Goal: Task Accomplishment & Management: Use online tool/utility

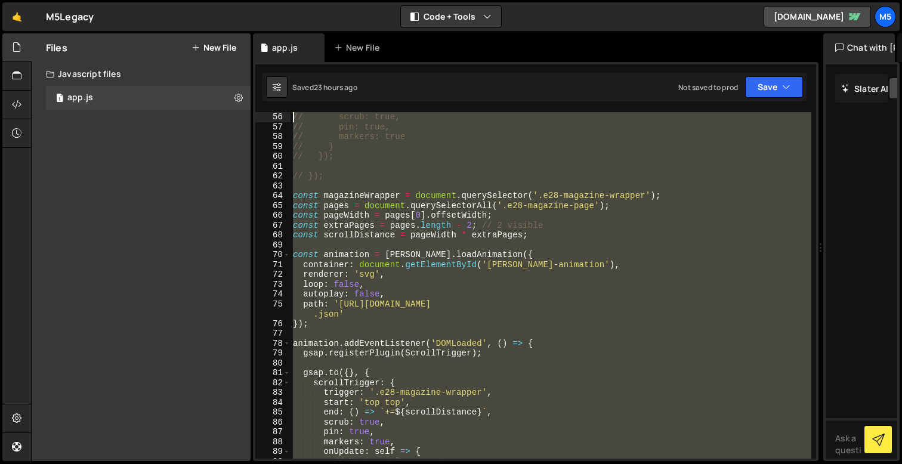
scroll to position [532, 0]
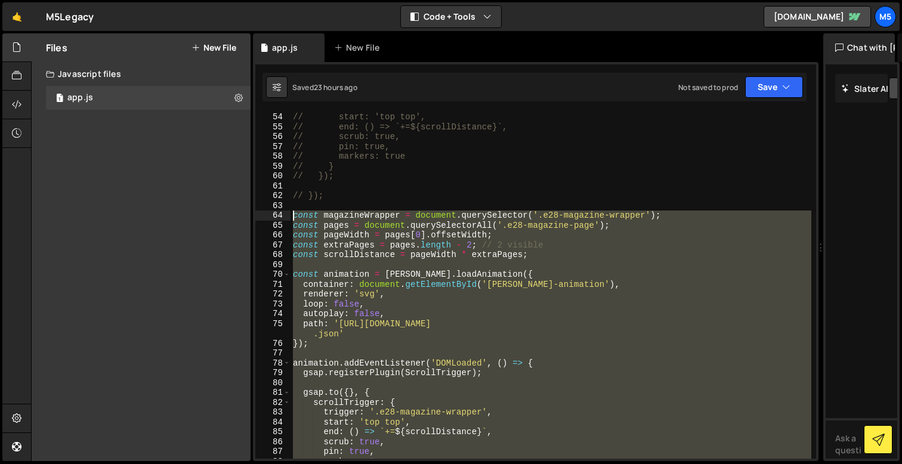
drag, startPoint x: 316, startPoint y: 420, endPoint x: 273, endPoint y: 213, distance: 211.5
click at [273, 213] on div "const frame = animation.totalFrames * self.progress; 54 55 56 57 58 59 60 61 62…" at bounding box center [535, 285] width 561 height 347
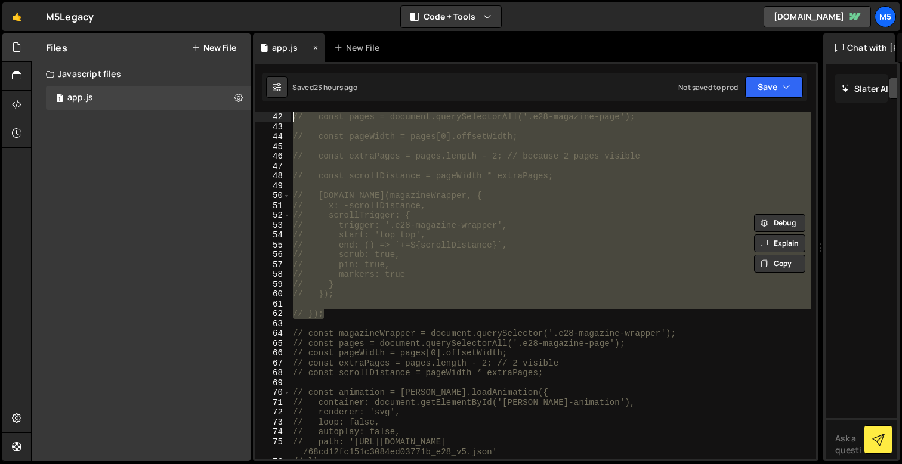
scroll to position [0, 0]
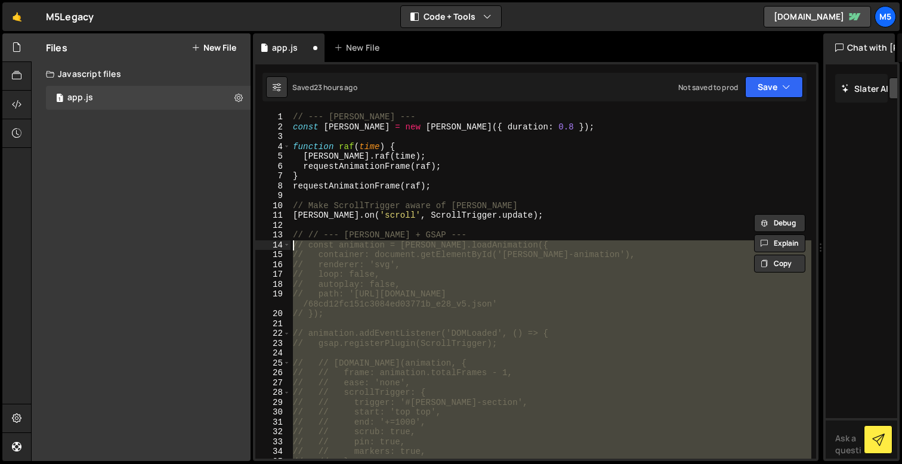
drag, startPoint x: 328, startPoint y: 295, endPoint x: 272, endPoint y: 245, distance: 75.2
click at [272, 245] on div "// const magazineWrapper = document.querySelector('.e28-magazine-wrapper'); // …" at bounding box center [535, 285] width 561 height 347
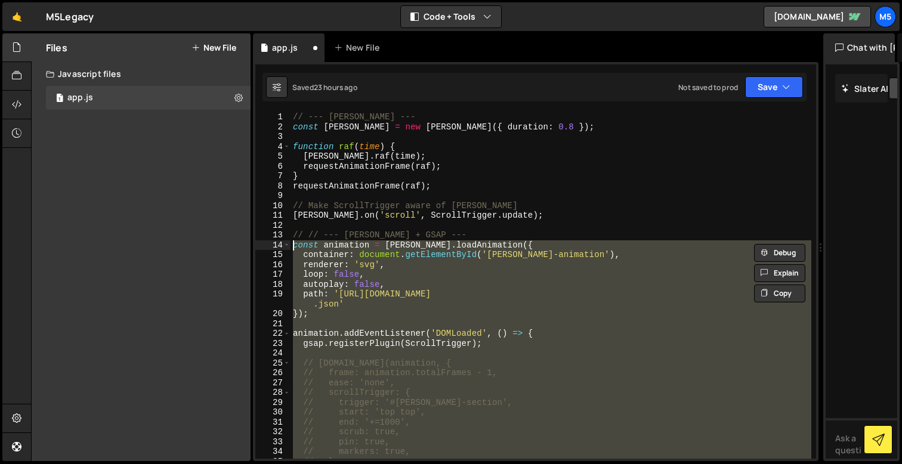
click at [429, 297] on div "// --- [PERSON_NAME] --- const [PERSON_NAME] = new [PERSON_NAME] ({ duration : …" at bounding box center [551, 295] width 521 height 366
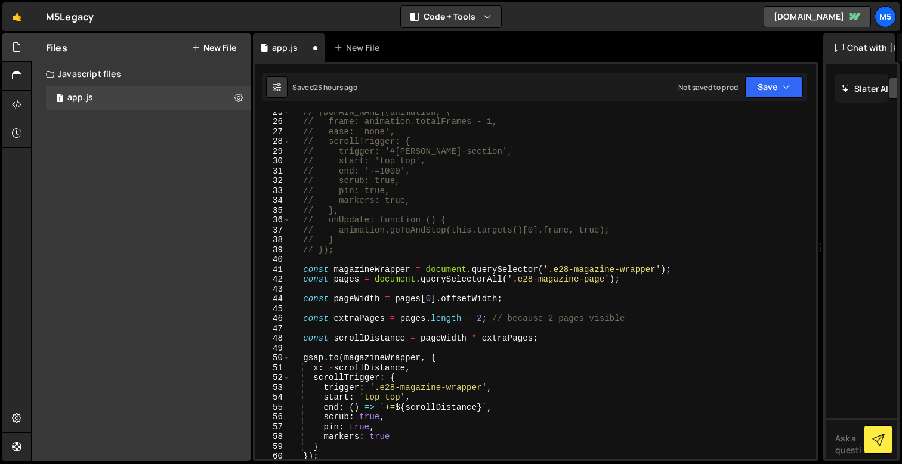
scroll to position [272, 0]
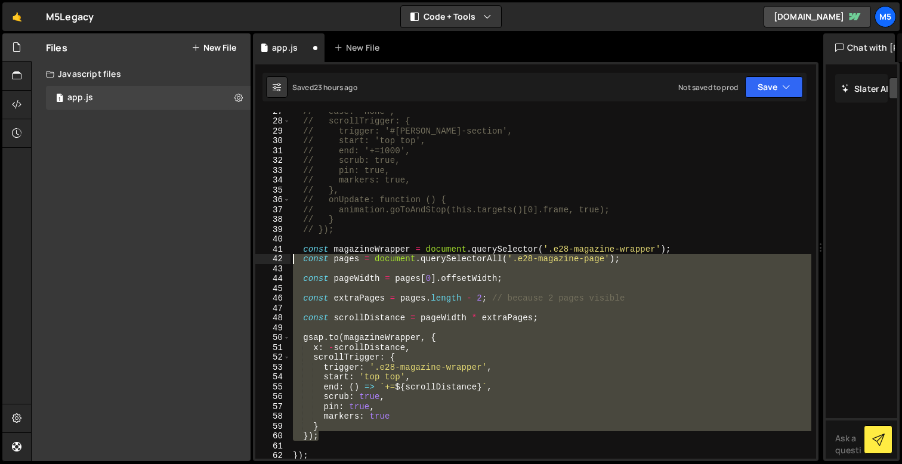
drag, startPoint x: 325, startPoint y: 438, endPoint x: 267, endPoint y: 247, distance: 199.8
click at [267, 248] on div "path: '[URL][DOMAIN_NAME]' 27 28 29 30 31 32 33 34 35 36 37 38 39 40 41 42 43 4…" at bounding box center [535, 285] width 561 height 347
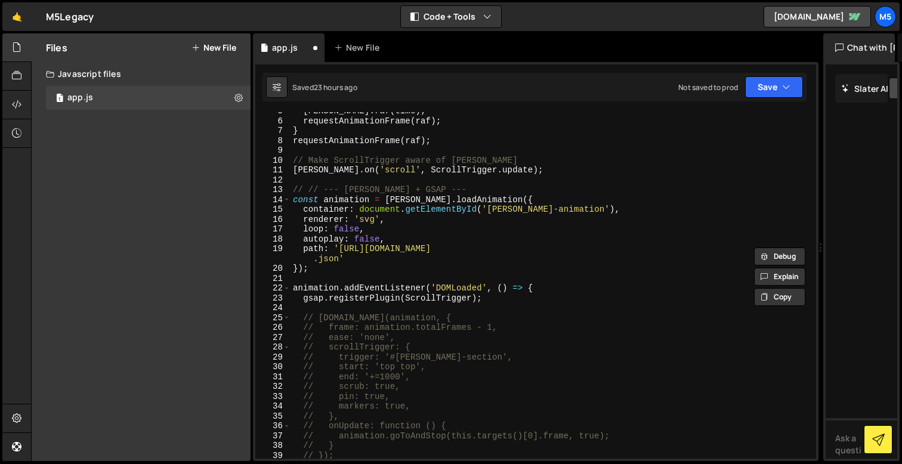
scroll to position [0, 0]
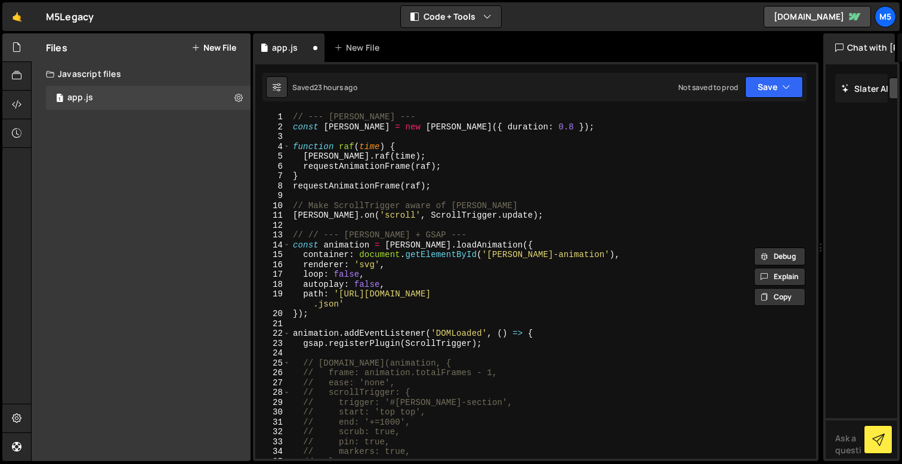
click at [418, 275] on div "// --- [PERSON_NAME] --- const [PERSON_NAME] = new [PERSON_NAME] ({ duration : …" at bounding box center [551, 295] width 521 height 366
click at [390, 306] on div "// --- [PERSON_NAME] --- const [PERSON_NAME] = new [PERSON_NAME] ({ duration : …" at bounding box center [551, 295] width 521 height 366
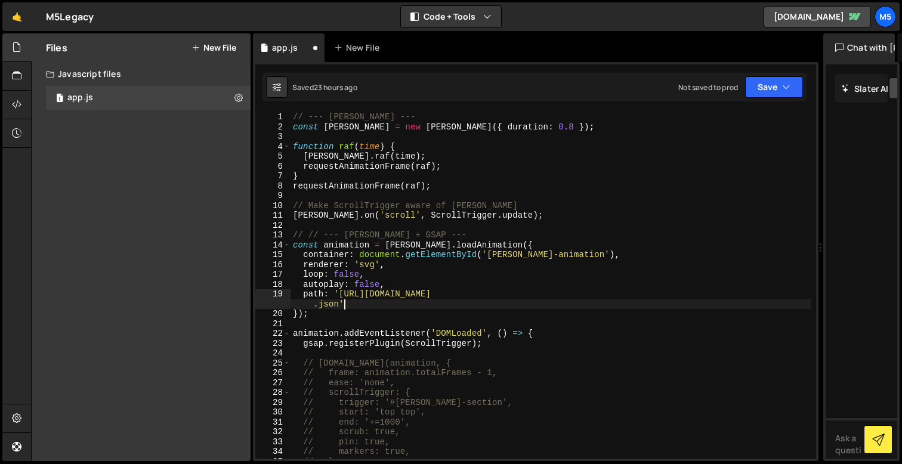
click at [548, 250] on div "// --- [PERSON_NAME] --- const [PERSON_NAME] = new [PERSON_NAME] ({ duration : …" at bounding box center [551, 295] width 521 height 366
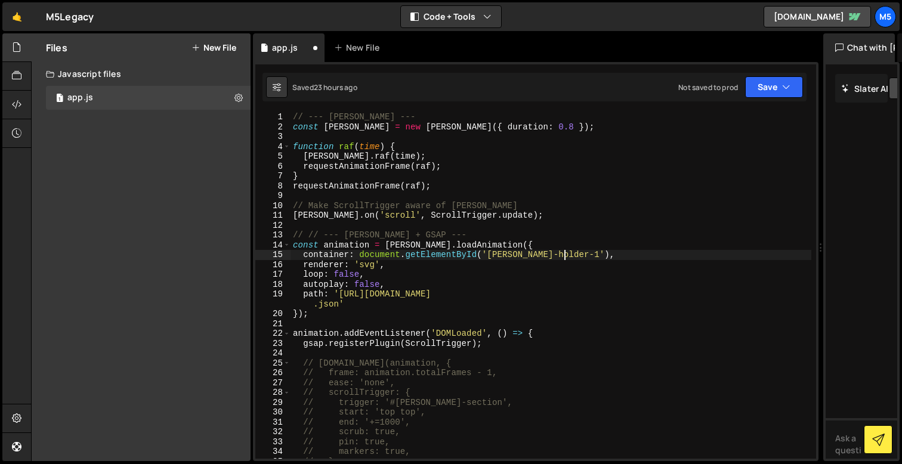
scroll to position [0, 19]
click at [477, 306] on div "// --- [PERSON_NAME] --- const [PERSON_NAME] = new [PERSON_NAME] ({ duration : …" at bounding box center [551, 295] width 521 height 366
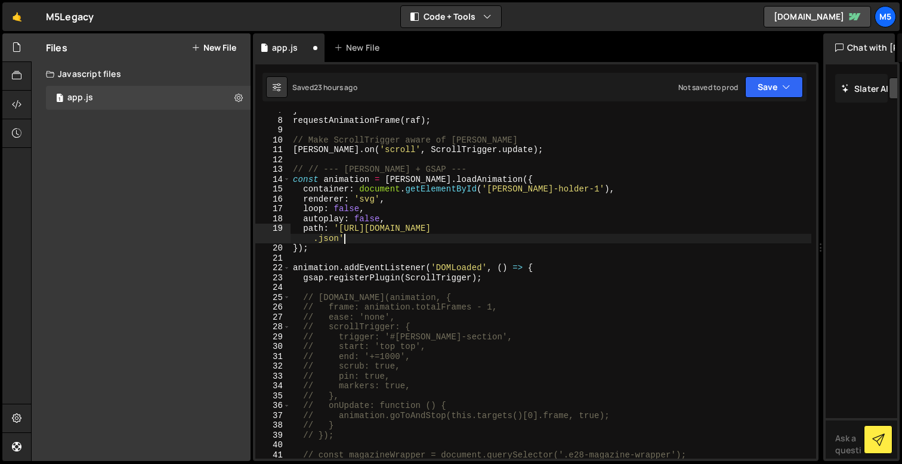
scroll to position [50, 0]
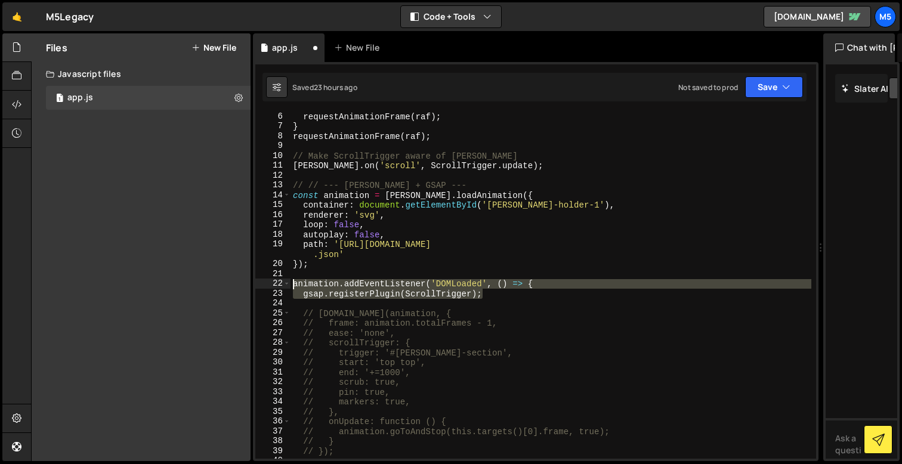
drag, startPoint x: 504, startPoint y: 295, endPoint x: 242, endPoint y: 282, distance: 263.0
click at [242, 282] on div "Files New File Create your first file Get started by starting a Javascript or C…" at bounding box center [466, 247] width 871 height 429
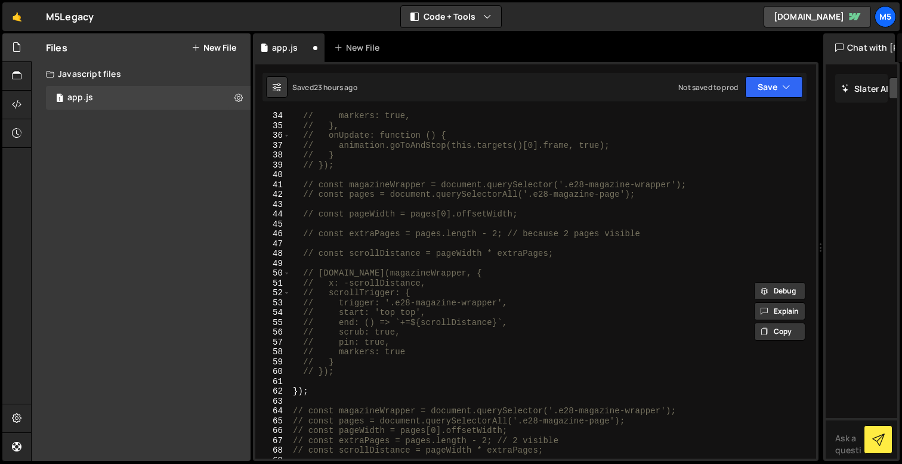
scroll to position [336, 0]
drag, startPoint x: 316, startPoint y: 390, endPoint x: 267, endPoint y: 390, distance: 48.9
click at [276, 390] on div "// animation.addEventListener('DOMLoaded', () => { // gsap.registerPlugin(Scrol…" at bounding box center [535, 285] width 561 height 347
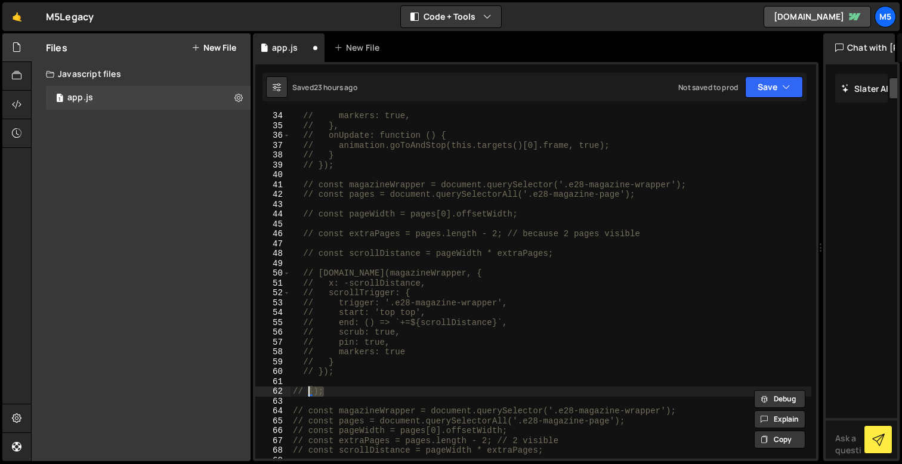
click at [503, 279] on div "// markers: true, // }, // onUpdate: function () { // animation.goToAndStop(thi…" at bounding box center [551, 294] width 521 height 366
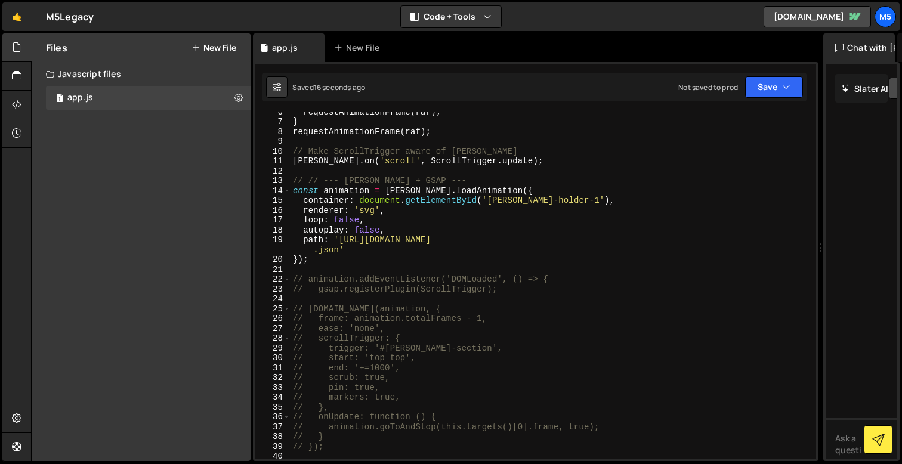
scroll to position [56, 0]
click at [390, 285] on div "requestAnimationFrame ( raf ) ; } requestAnimationFrame ( raf ) ; // Make Scrol…" at bounding box center [551, 289] width 521 height 366
type textarea "// gsap.registerPlugin(ScrollTrigger);"
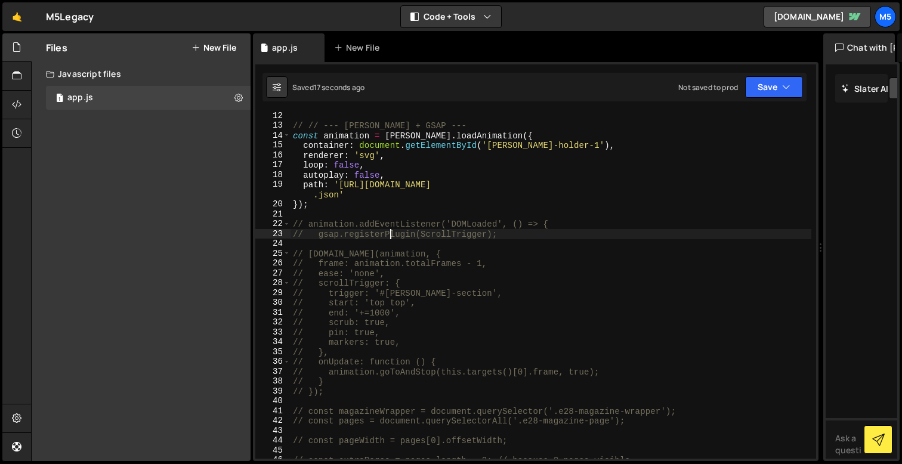
scroll to position [109, 0]
click at [350, 243] on div "// // --- [PERSON_NAME] + GSAP --- const animation = [PERSON_NAME] . loadAnimat…" at bounding box center [551, 294] width 521 height 366
click at [326, 371] on div "// // --- [PERSON_NAME] + GSAP --- const animation = [PERSON_NAME] . loadAnimat…" at bounding box center [551, 294] width 521 height 366
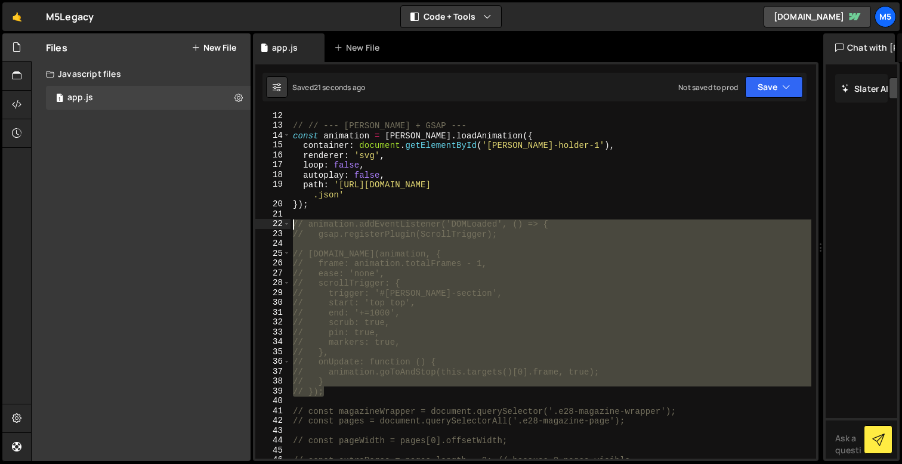
drag, startPoint x: 326, startPoint y: 390, endPoint x: 267, endPoint y: 226, distance: 174.2
click at [267, 226] on div "// animation.goToAndStop(this.targets()[0].frame, true); 12 13 14 15 16 17 18 1…" at bounding box center [535, 285] width 561 height 347
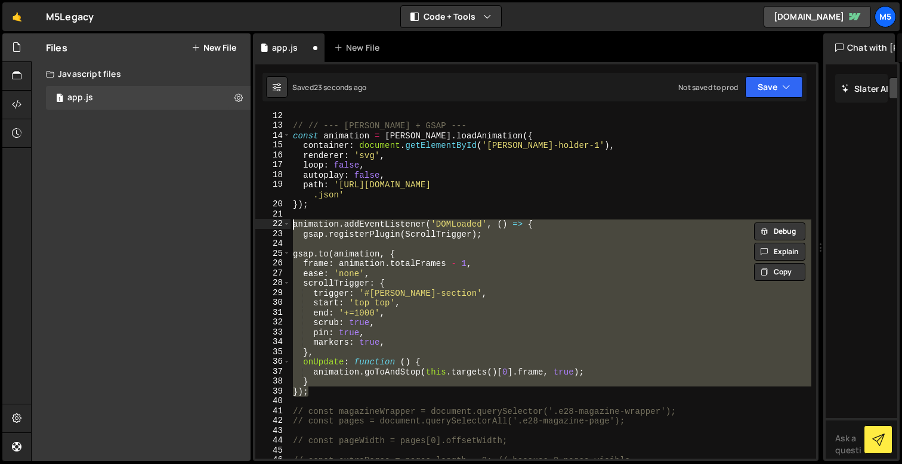
click at [420, 329] on div "// // --- [PERSON_NAME] + GSAP --- const animation = [PERSON_NAME] . loadAnimat…" at bounding box center [551, 294] width 521 height 366
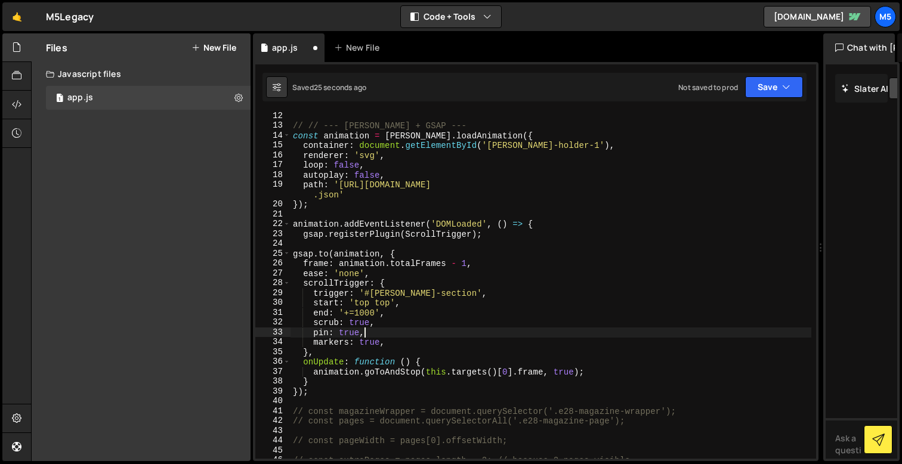
click at [423, 296] on div "// // --- [PERSON_NAME] + GSAP --- const animation = [PERSON_NAME] . loadAnimat…" at bounding box center [551, 294] width 521 height 366
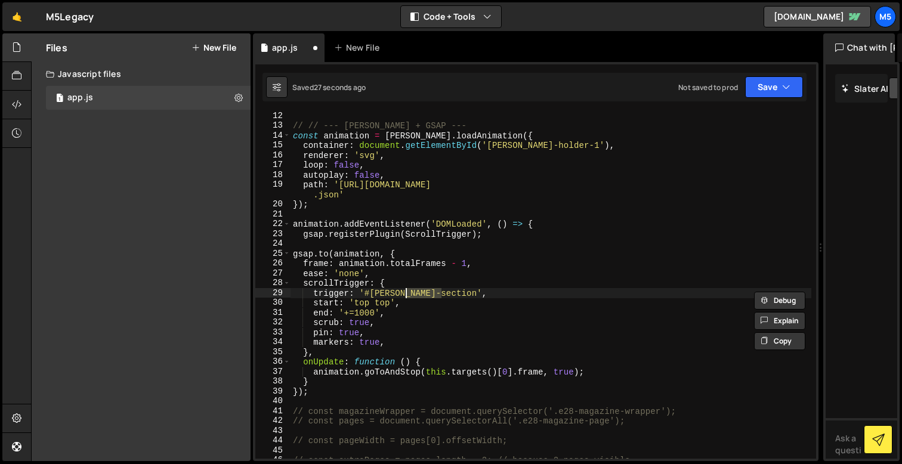
click at [433, 319] on div "// // --- [PERSON_NAME] + GSAP --- const animation = [PERSON_NAME] . loadAnimat…" at bounding box center [551, 294] width 521 height 366
click at [408, 299] on div "// // --- [PERSON_NAME] + GSAP --- const animation = [PERSON_NAME] . loadAnimat…" at bounding box center [551, 294] width 521 height 366
click at [418, 297] on div "// // --- [PERSON_NAME] + GSAP --- const animation = [PERSON_NAME] . loadAnimat…" at bounding box center [551, 294] width 521 height 366
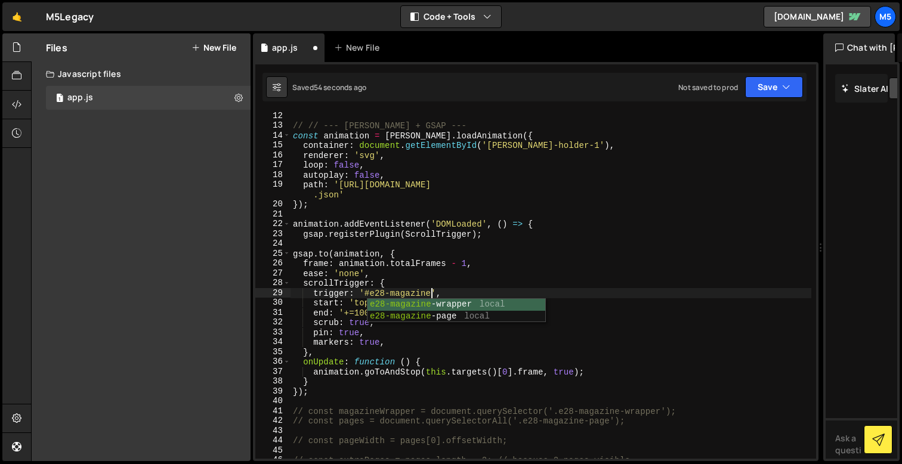
click at [546, 278] on div "// // --- [PERSON_NAME] + GSAP --- const animation = [PERSON_NAME] . loadAnimat…" at bounding box center [551, 294] width 521 height 366
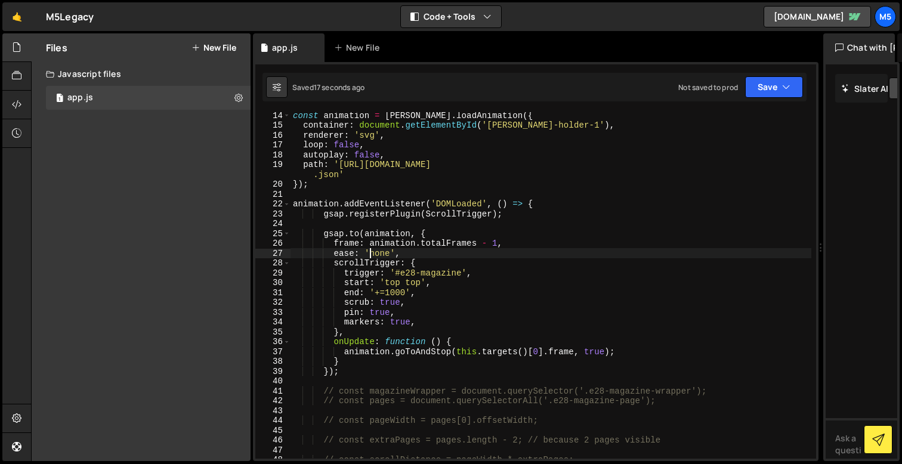
scroll to position [127, 0]
click at [337, 368] on div "// // --- [PERSON_NAME] + GSAP --- const animation = [PERSON_NAME] . loadAnimat…" at bounding box center [551, 286] width 521 height 366
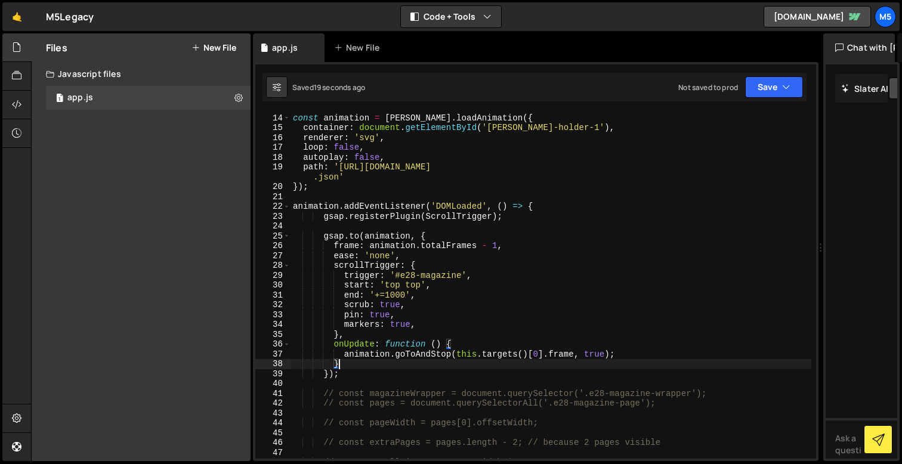
scroll to position [0, 2]
click at [534, 207] on div "// // --- [PERSON_NAME] + GSAP --- const animation = [PERSON_NAME] . loadAnimat…" at bounding box center [551, 286] width 521 height 366
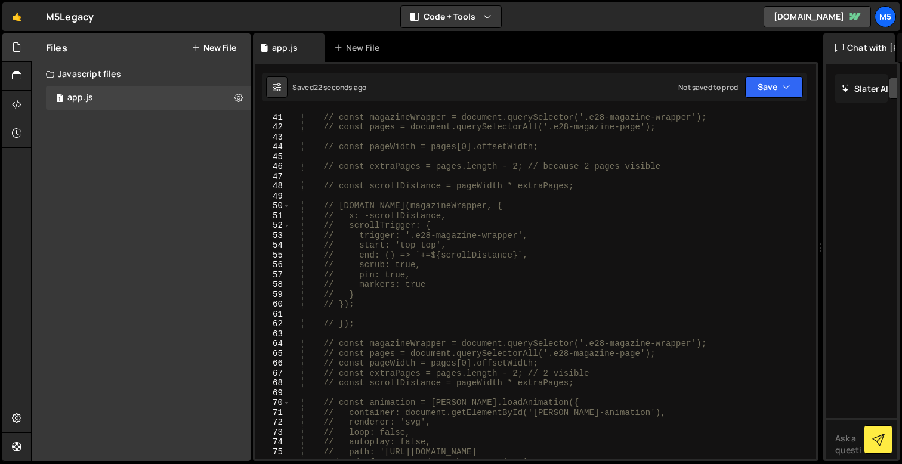
scroll to position [403, 0]
drag, startPoint x: 362, startPoint y: 326, endPoint x: 307, endPoint y: 326, distance: 54.3
click at [312, 326] on div "// const magazineWrapper = document.querySelector('.e28-magazine-wrapper'); // …" at bounding box center [551, 291] width 521 height 377
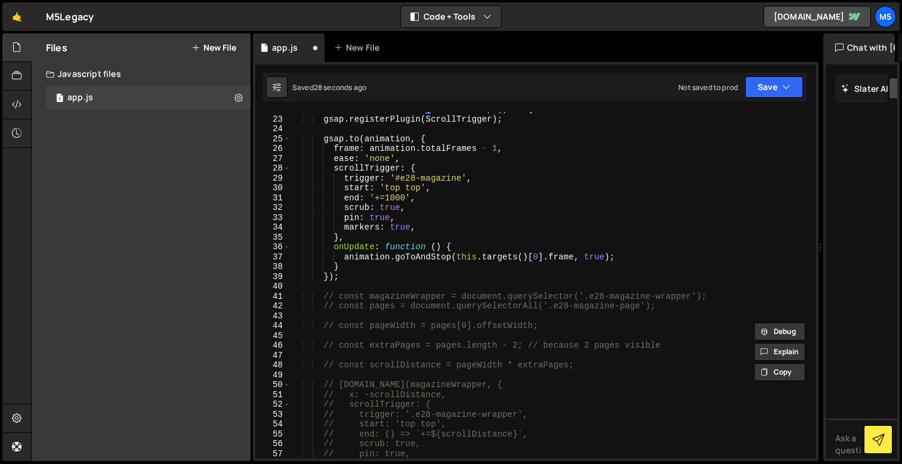
scroll to position [224, 0]
click at [332, 281] on div "animation . addEventListener ( 'DOMLoaded' , ( ) => { gsap . registerPlugin ( S…" at bounding box center [551, 287] width 521 height 366
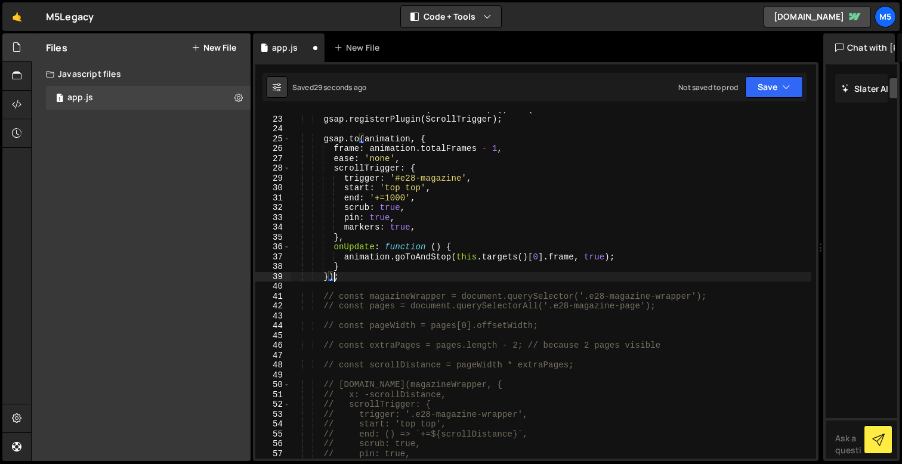
click at [324, 278] on div "animation . addEventListener ( 'DOMLoaded' , ( ) => { gsap . registerPlugin ( S…" at bounding box center [551, 287] width 521 height 366
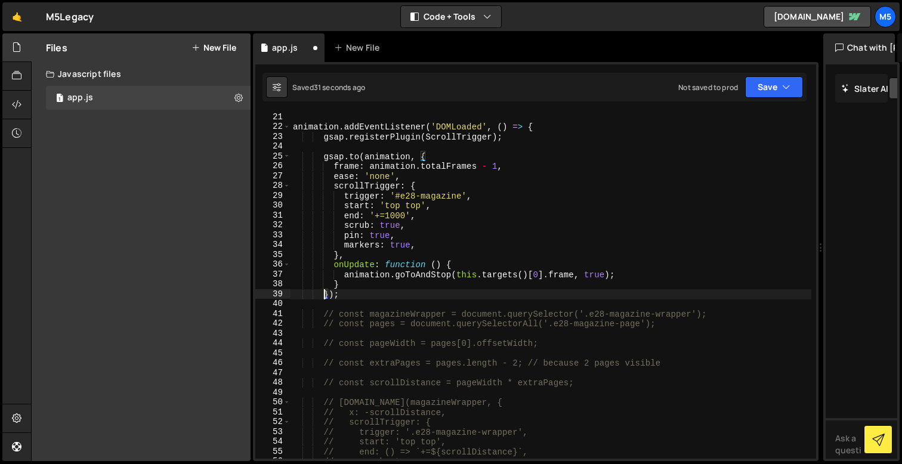
click at [531, 128] on div "animation . addEventListener ( 'DOMLoaded' , ( ) => { gsap . registerPlugin ( S…" at bounding box center [551, 295] width 521 height 366
type textarea "animation.addEventListener('DOMLoaded', () => {"
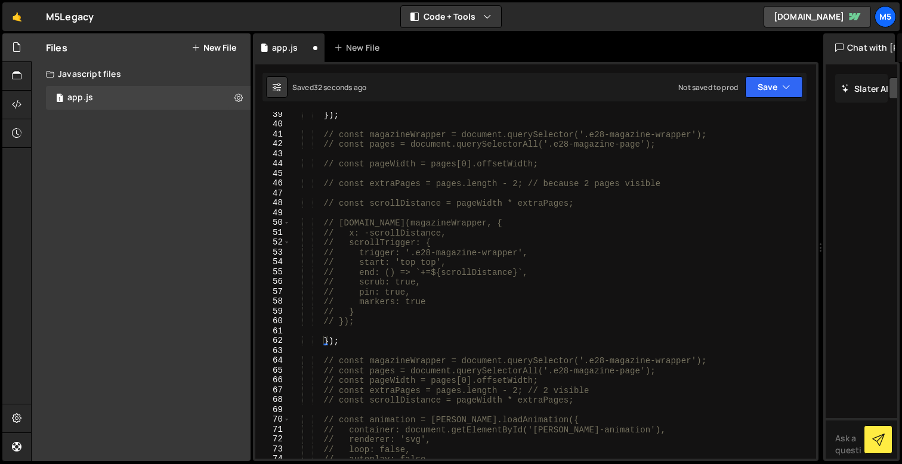
scroll to position [398, 0]
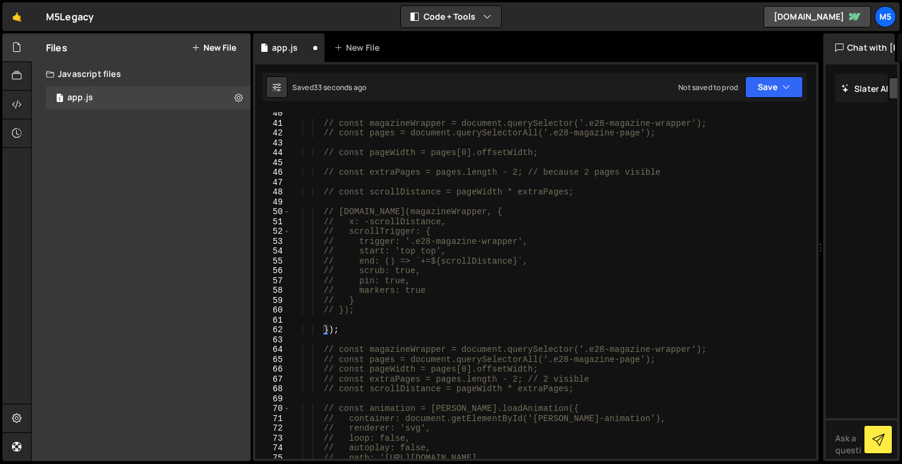
click at [323, 324] on div "// const magazineWrapper = document.querySelector('.e28-magazine-wrapper'); // …" at bounding box center [551, 297] width 521 height 377
click at [323, 331] on div "// const magazineWrapper = document.querySelector('.e28-magazine-wrapper'); // …" at bounding box center [551, 297] width 521 height 377
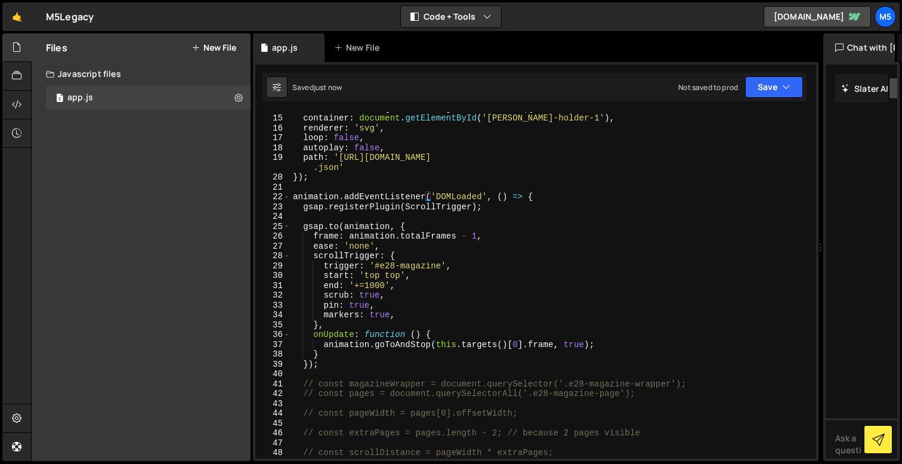
scroll to position [129, 0]
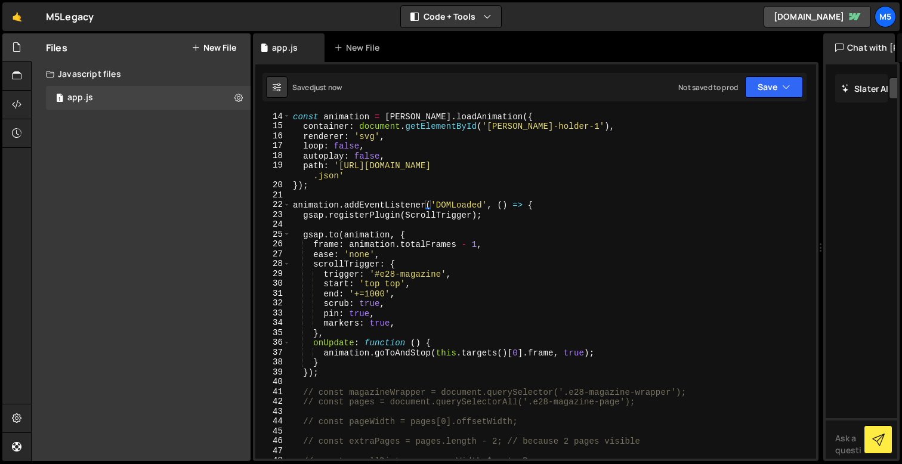
click at [426, 207] on div "const animation = [PERSON_NAME] . loadAnimation ({ container : document . getEl…" at bounding box center [551, 295] width 521 height 366
click at [517, 216] on div "const animation = [PERSON_NAME] . loadAnimation ({ container : document . getEl…" at bounding box center [551, 295] width 521 height 366
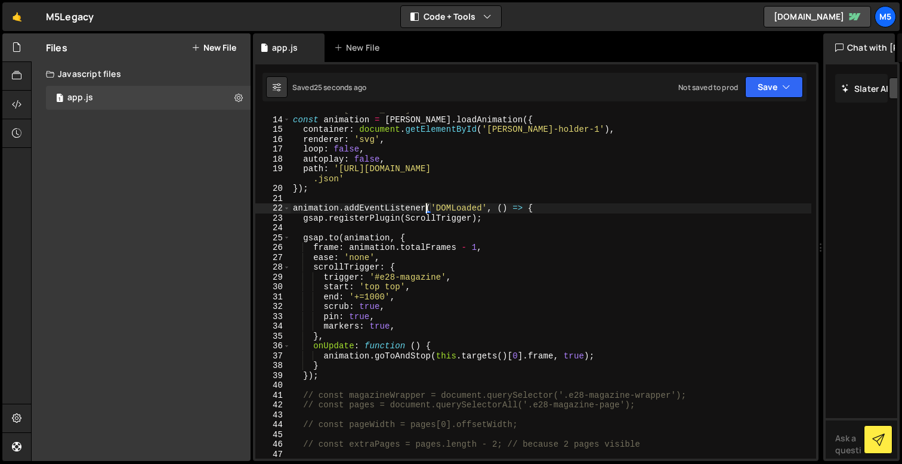
scroll to position [128, 0]
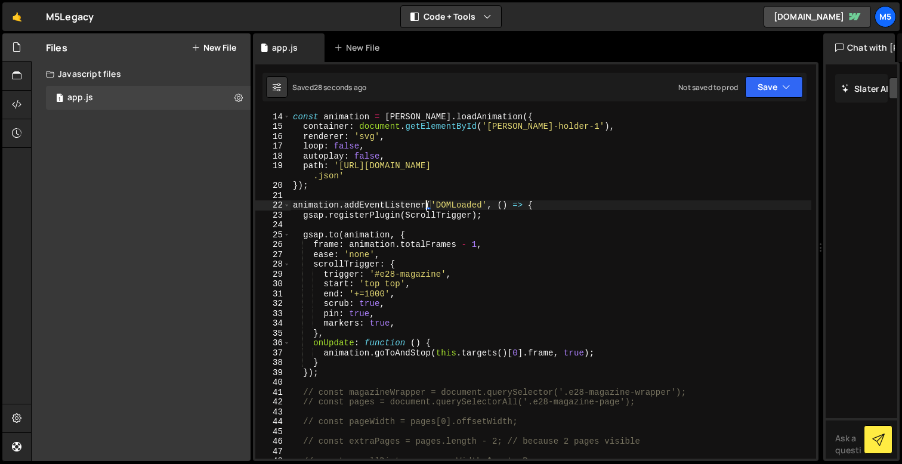
click at [363, 276] on div "const animation = [PERSON_NAME] . loadAnimation ({ container : document . getEl…" at bounding box center [551, 295] width 521 height 366
click at [325, 272] on div "const animation = [PERSON_NAME] . loadAnimation ({ container : document . getEl…" at bounding box center [551, 295] width 521 height 366
click at [342, 300] on div "const animation = [PERSON_NAME] . loadAnimation ({ container : document . getEl…" at bounding box center [551, 295] width 521 height 366
click at [375, 305] on div "const animation = [PERSON_NAME] . loadAnimation ({ container : document . getEl…" at bounding box center [551, 295] width 521 height 366
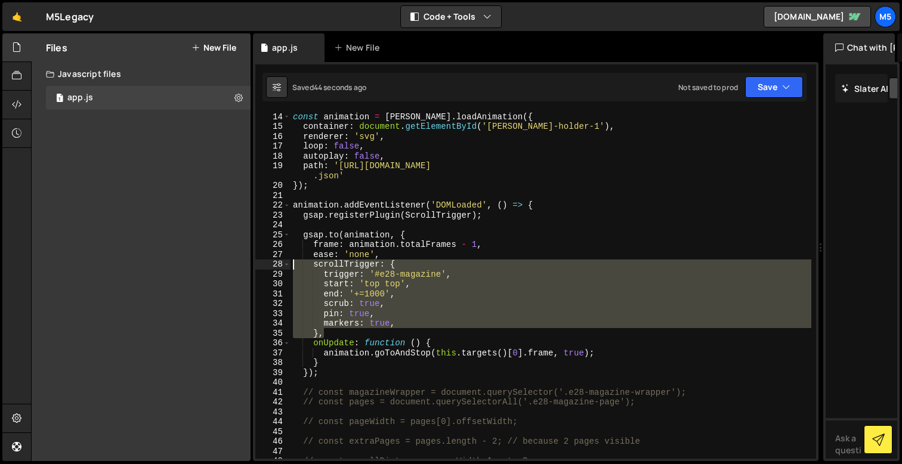
drag, startPoint x: 333, startPoint y: 334, endPoint x: 270, endPoint y: 268, distance: 91.2
click at [270, 268] on div "scrub: true, 14 15 16 17 18 19 20 21 22 23 24 25 26 27 28 29 30 31 32 33 34 35 …" at bounding box center [535, 285] width 561 height 347
drag, startPoint x: 344, startPoint y: 331, endPoint x: 278, endPoint y: 266, distance: 92.4
click at [278, 266] on div "// scrollTrigger: { 14 15 16 17 18 19 20 21 22 23 24 25 26 27 28 29 30 31 32 33…" at bounding box center [535, 285] width 561 height 347
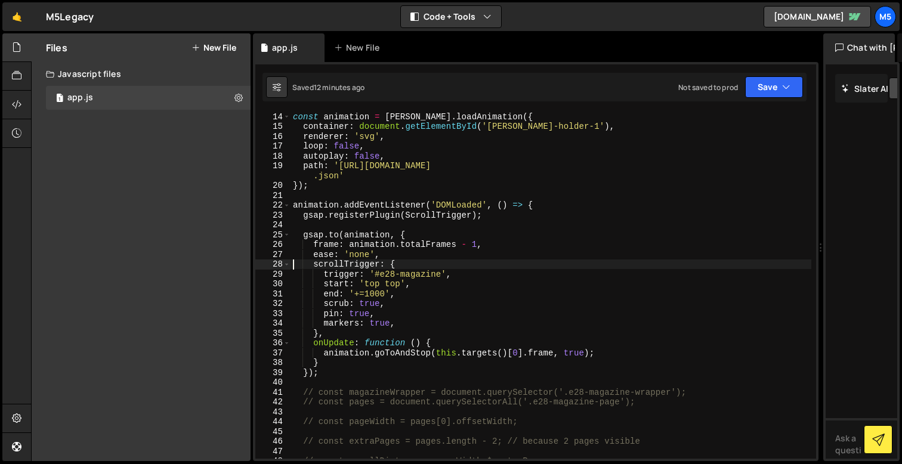
click at [388, 165] on div "const animation = [PERSON_NAME] . loadAnimation ({ container : document . getEl…" at bounding box center [551, 295] width 521 height 366
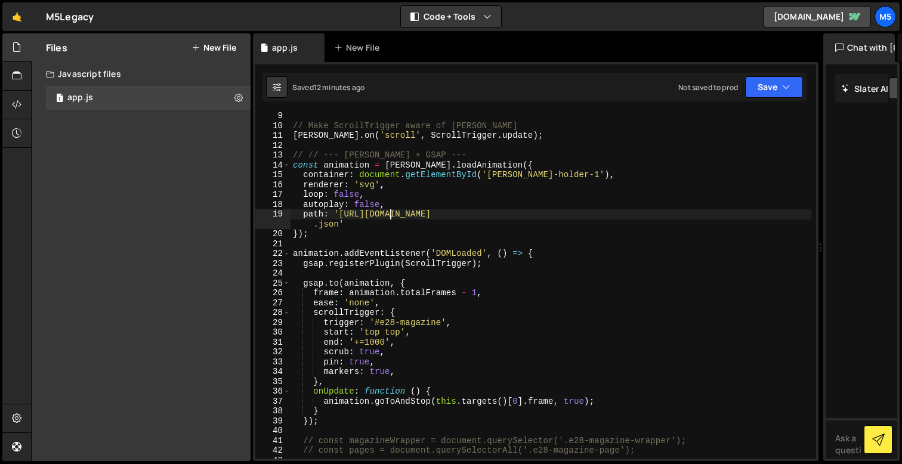
scroll to position [80, 0]
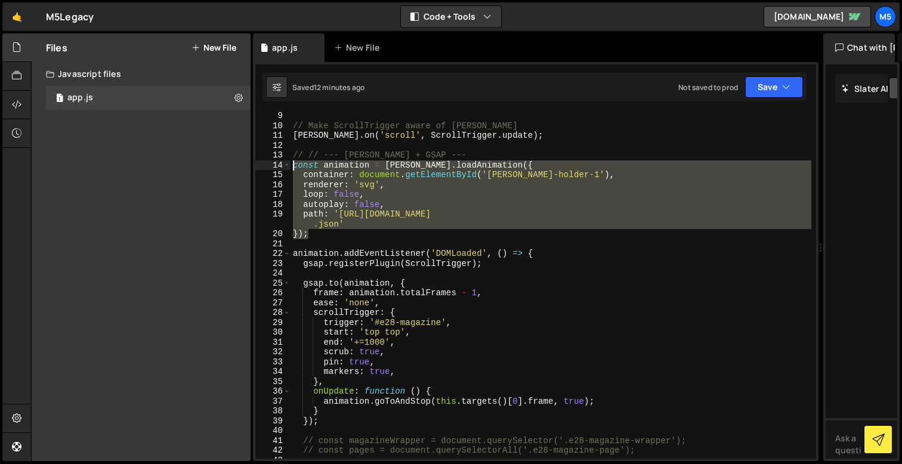
drag, startPoint x: 313, startPoint y: 235, endPoint x: 282, endPoint y: 167, distance: 74.5
click at [282, 167] on div "path: '[URL][DOMAIN_NAME]' 9 10 11 12 13 14 15 16 17 18 19 20 21 22 23 24 25 26…" at bounding box center [535, 285] width 561 height 347
click at [316, 231] on div "// Make ScrollTrigger aware of [PERSON_NAME] . on ( 'scroll' , ScrollTrigger . …" at bounding box center [551, 294] width 521 height 366
type textarea "});"
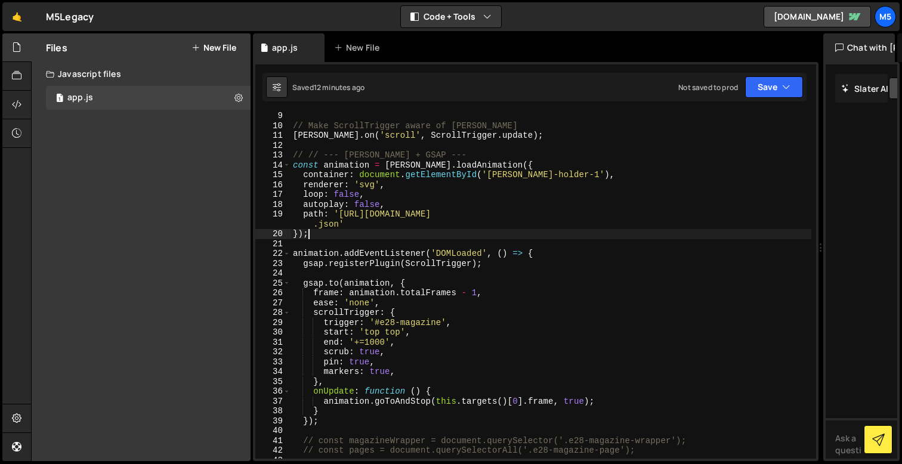
scroll to position [0, 0]
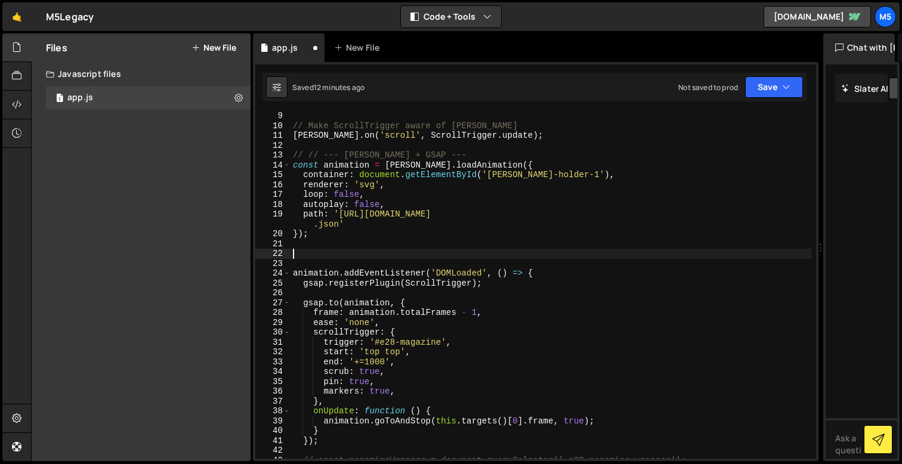
paste textarea "});"
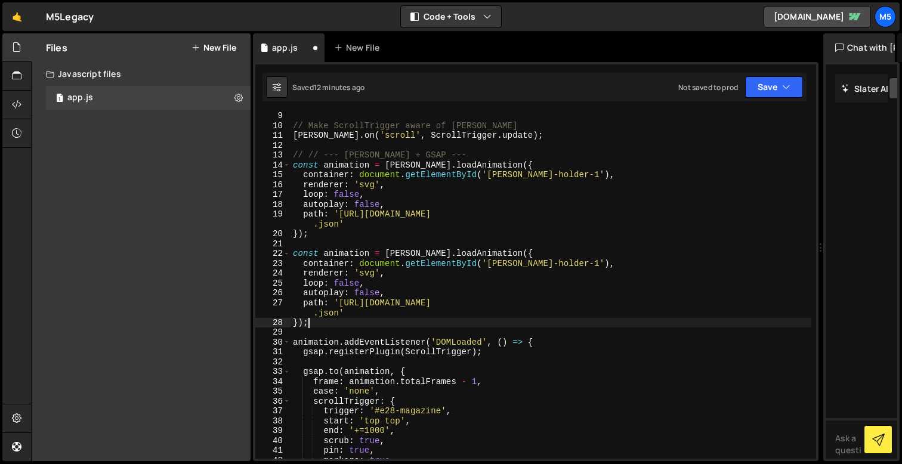
click at [369, 251] on div "// Make ScrollTrigger aware of [PERSON_NAME] . on ( 'scroll' , ScrollTrigger . …" at bounding box center [551, 294] width 521 height 366
click at [561, 265] on div "// Make ScrollTrigger aware of [PERSON_NAME] . on ( 'scroll' , ScrollTrigger . …" at bounding box center [551, 294] width 521 height 366
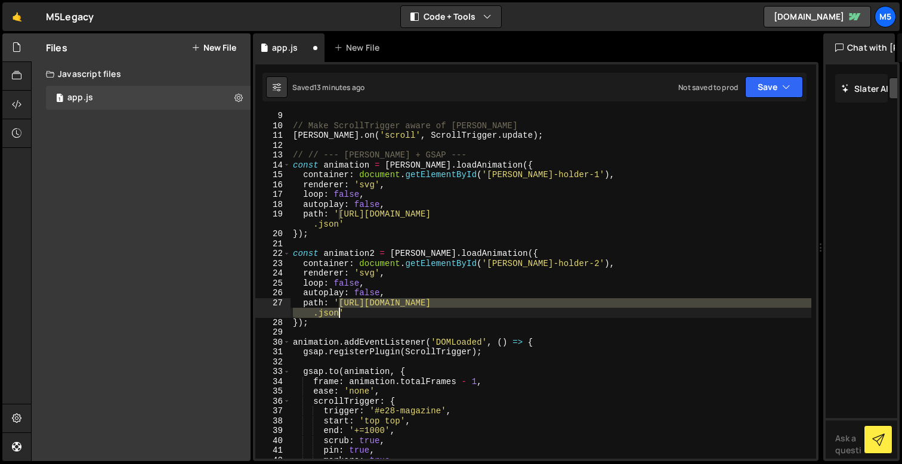
drag, startPoint x: 340, startPoint y: 303, endPoint x: 340, endPoint y: 310, distance: 7.8
click at [340, 310] on div "// Make ScrollTrigger aware of [PERSON_NAME] . on ( 'scroll' , ScrollTrigger . …" at bounding box center [551, 294] width 521 height 366
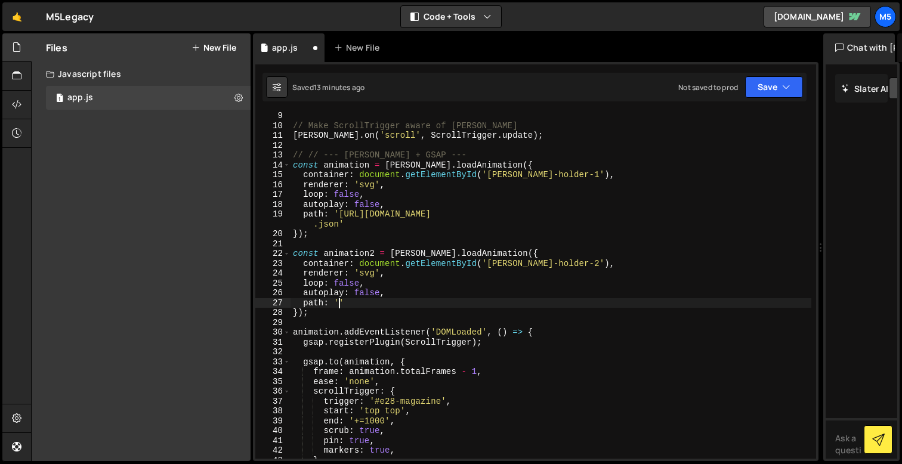
scroll to position [0, 3]
paste textarea "[URL][DOMAIN_NAME]"
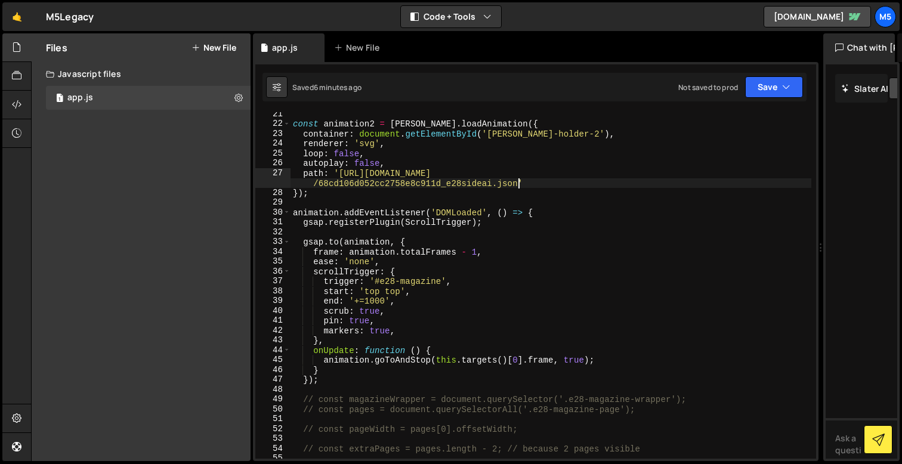
scroll to position [217, 0]
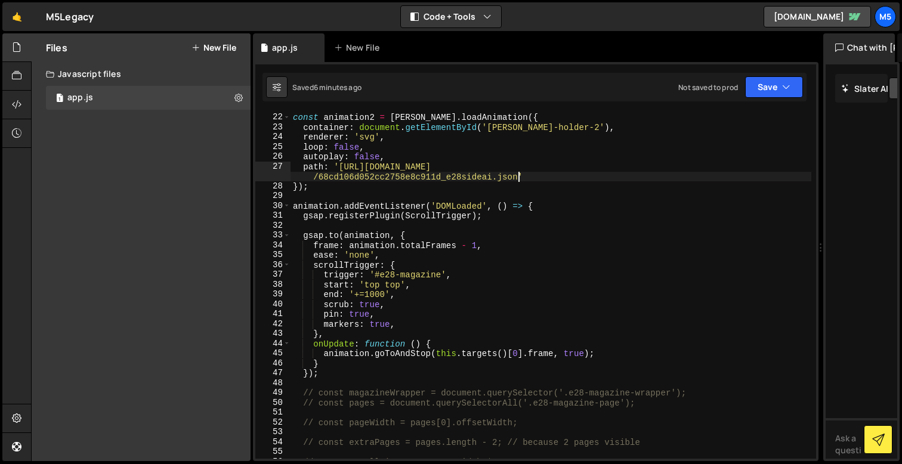
click at [396, 232] on div "const animation2 = [PERSON_NAME] . loadAnimation ({ container : document . getE…" at bounding box center [551, 286] width 521 height 366
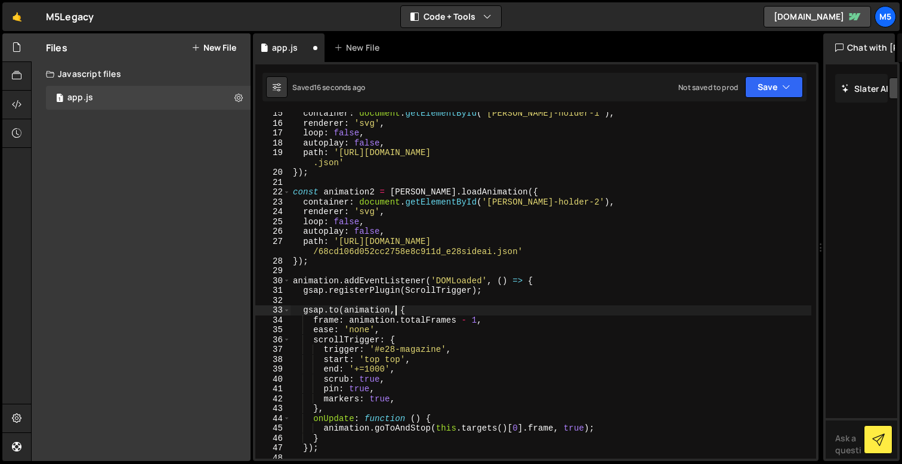
scroll to position [150, 0]
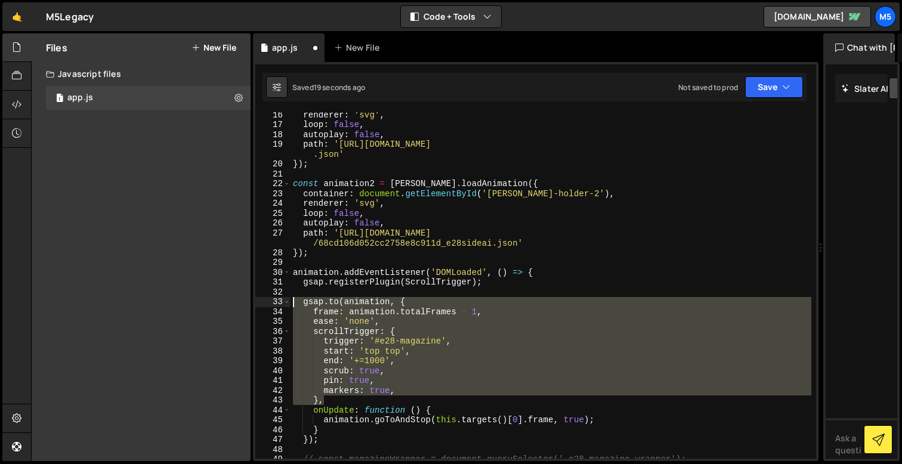
drag, startPoint x: 343, startPoint y: 403, endPoint x: 259, endPoint y: 298, distance: 134.6
click at [259, 298] on div "[DOMAIN_NAME](animation, { 16 17 18 19 20 21 22 23 24 25 26 27 28 29 30 31 32 3…" at bounding box center [535, 285] width 561 height 347
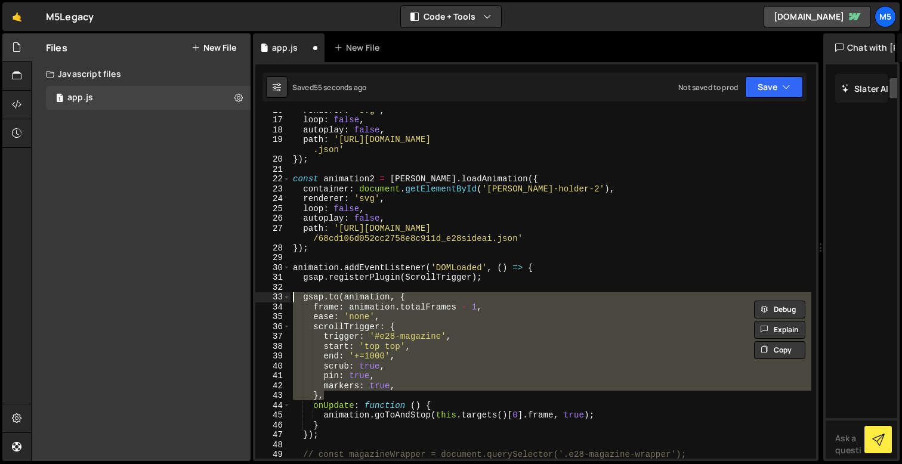
scroll to position [189, 0]
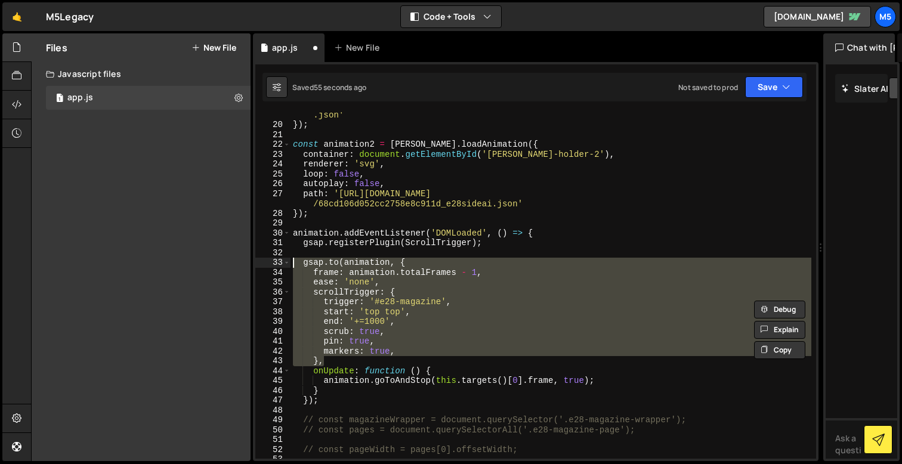
click at [438, 323] on div "path : '[URL][DOMAIN_NAME] .json' }) ; const animation2 = [PERSON_NAME] . loadA…" at bounding box center [551, 288] width 521 height 377
type textarea "end: '+=1000',"
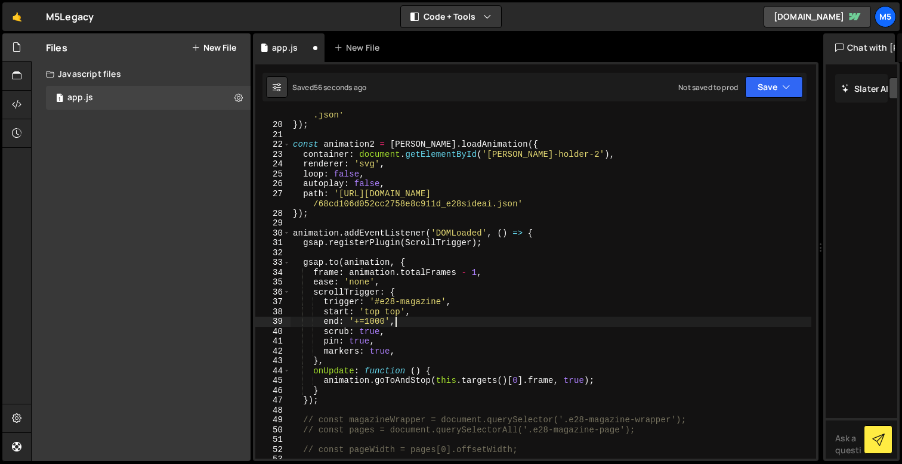
click at [396, 251] on div "path : '[URL][DOMAIN_NAME] .json' }) ; const animation2 = [PERSON_NAME] . loadA…" at bounding box center [551, 288] width 521 height 377
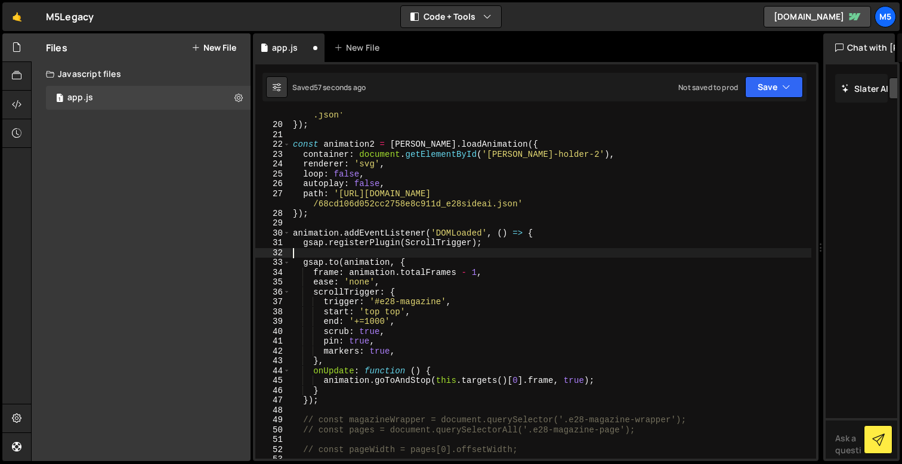
click at [422, 275] on div "path : '[URL][DOMAIN_NAME] .json' }) ; const animation2 = [PERSON_NAME] . loadA…" at bounding box center [551, 288] width 521 height 377
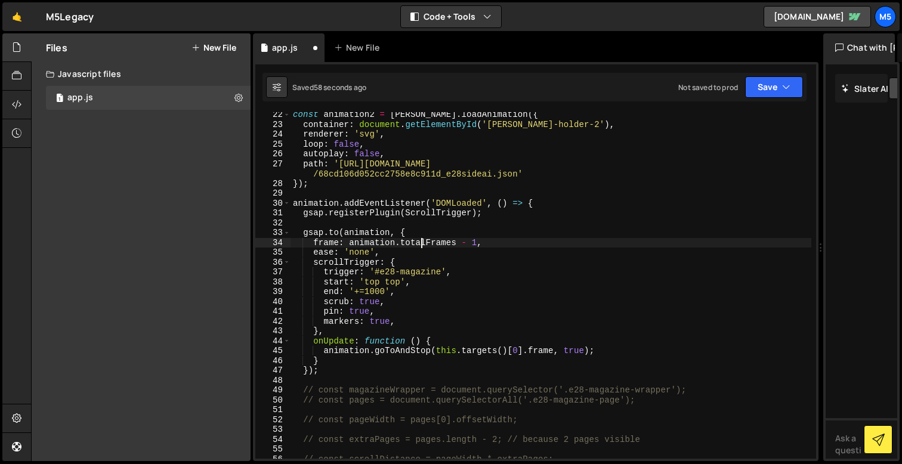
scroll to position [220, 0]
click at [366, 312] on div "const animation2 = [PERSON_NAME] . loadAnimation ({ container : document . getE…" at bounding box center [551, 292] width 521 height 366
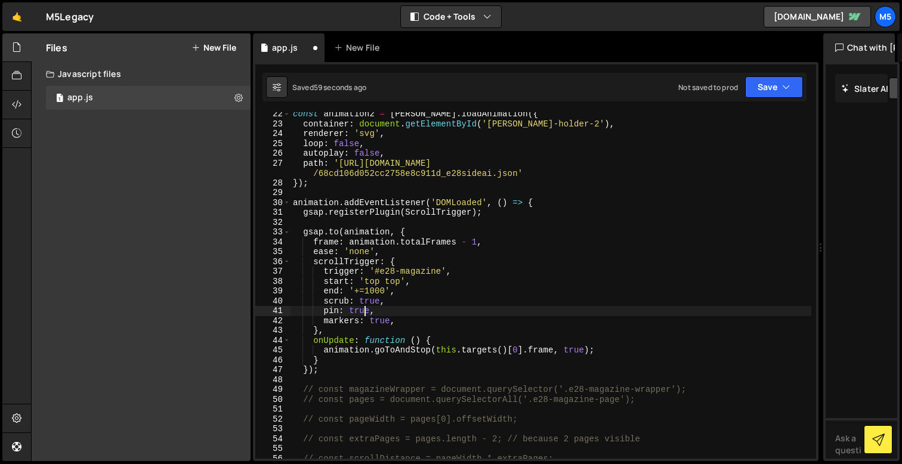
click at [341, 334] on div "const animation2 = [PERSON_NAME] . loadAnimation ({ container : document . getE…" at bounding box center [551, 292] width 521 height 366
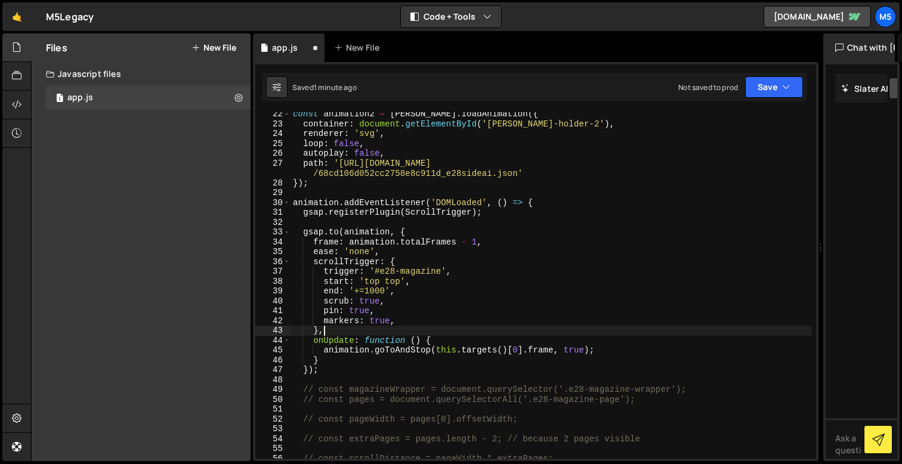
click at [343, 232] on div "const animation2 = [PERSON_NAME] . loadAnimation ({ container : document . getE…" at bounding box center [551, 292] width 521 height 366
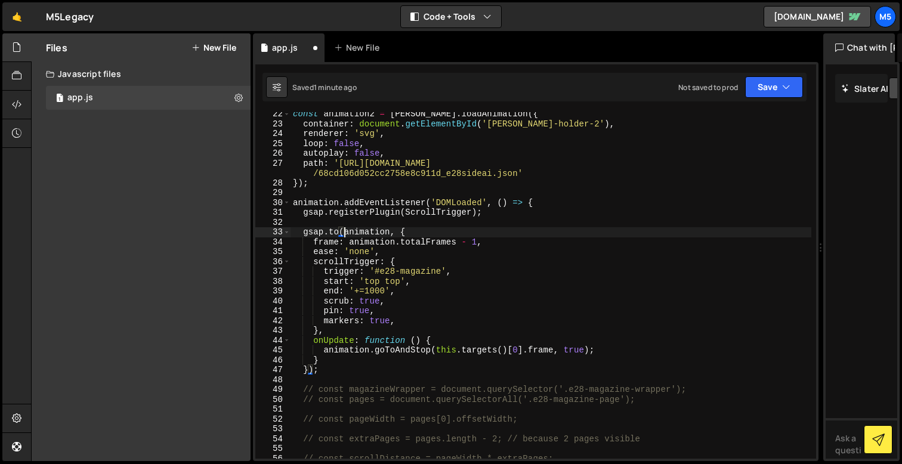
click at [321, 234] on div "const animation2 = [PERSON_NAME] . loadAnimation ({ container : document . getE…" at bounding box center [551, 292] width 521 height 366
click at [340, 231] on div "const animation2 = [PERSON_NAME] . loadAnimation ({ container : document . getE…" at bounding box center [551, 292] width 521 height 366
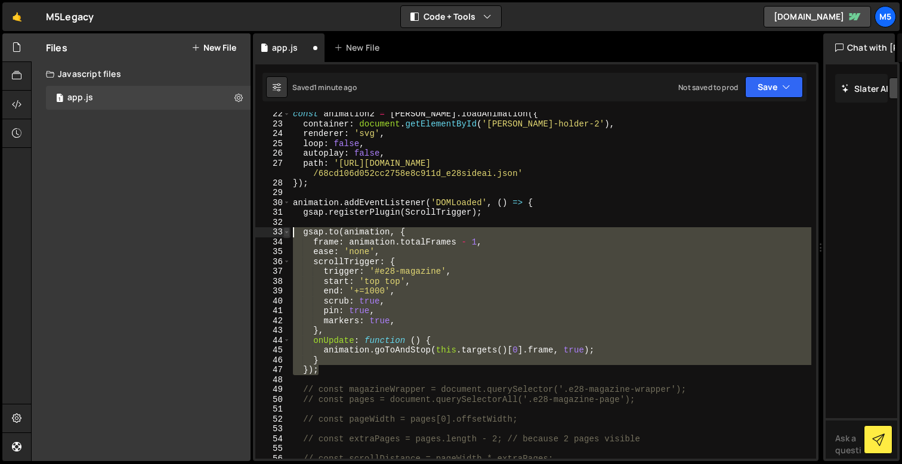
drag, startPoint x: 320, startPoint y: 372, endPoint x: 285, endPoint y: 233, distance: 143.5
click at [285, 233] on div "[DOMAIN_NAME](animation, { 22 23 24 25 26 27 28 29 30 31 32 33 34 35 36 37 38 3…" at bounding box center [535, 285] width 561 height 347
click at [335, 374] on div "const animation2 = [PERSON_NAME] . loadAnimation ({ container : document . getE…" at bounding box center [551, 292] width 521 height 366
type textarea "});"
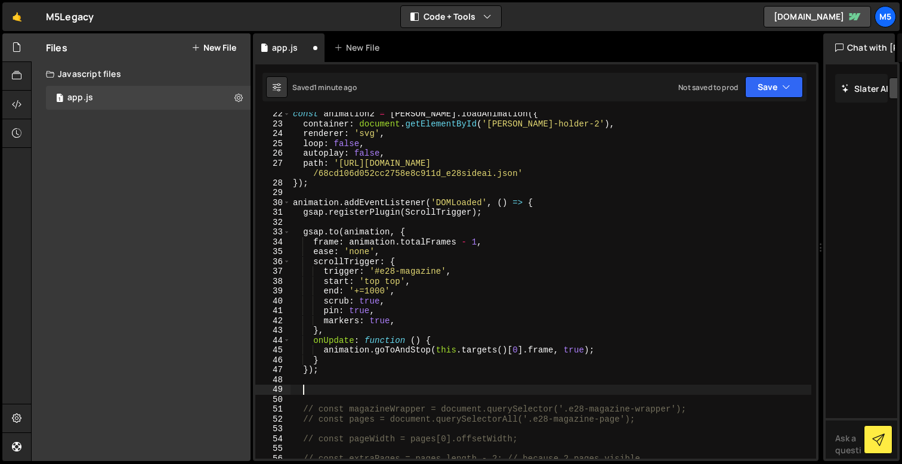
paste textarea "});"
type textarea "});"
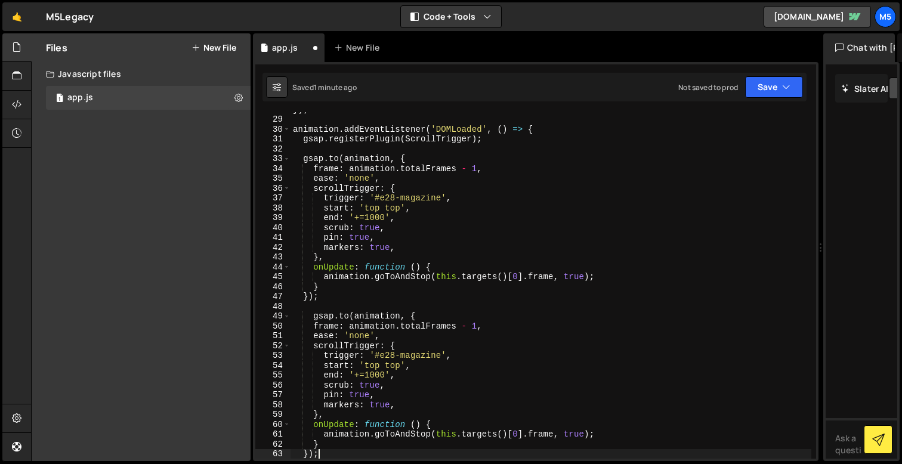
scroll to position [293, 0]
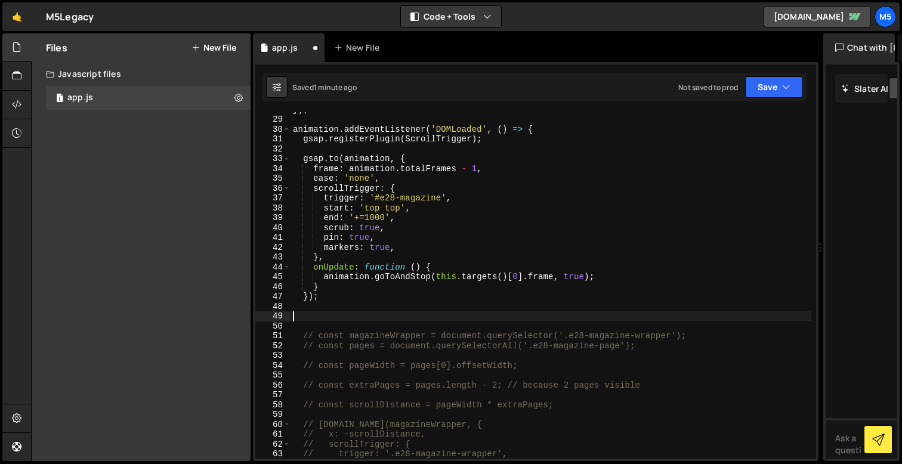
paste textarea "});"
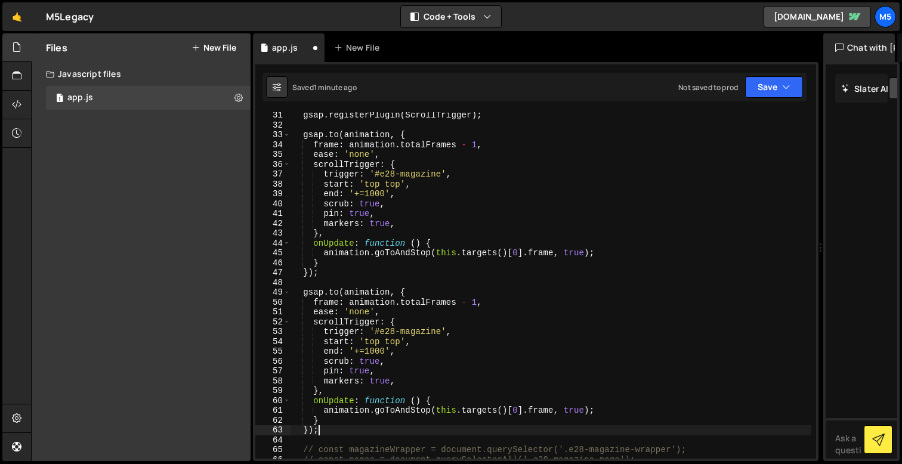
scroll to position [317, 0]
click at [390, 292] on div "gsap . registerPlugin ( ScrollTrigger ) ; gsap . to ( animation , { frame : ani…" at bounding box center [551, 293] width 521 height 366
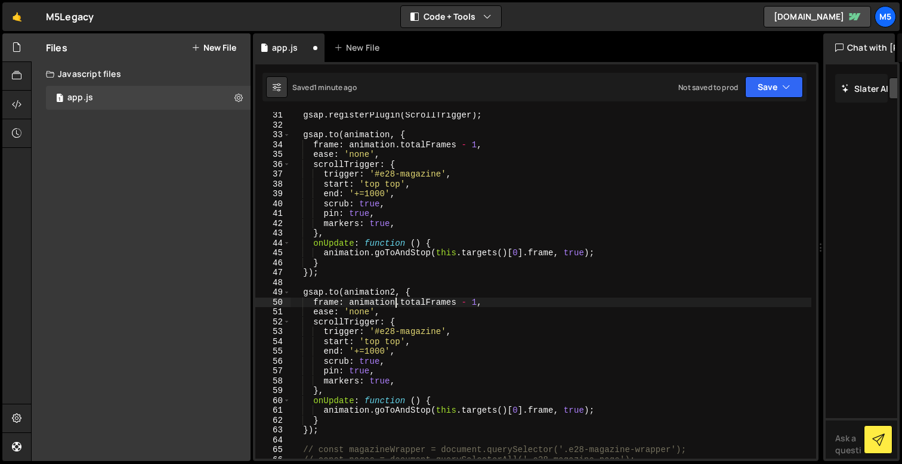
scroll to position [0, 7]
type textarea "frame: animation2.totalFrames - 1,"
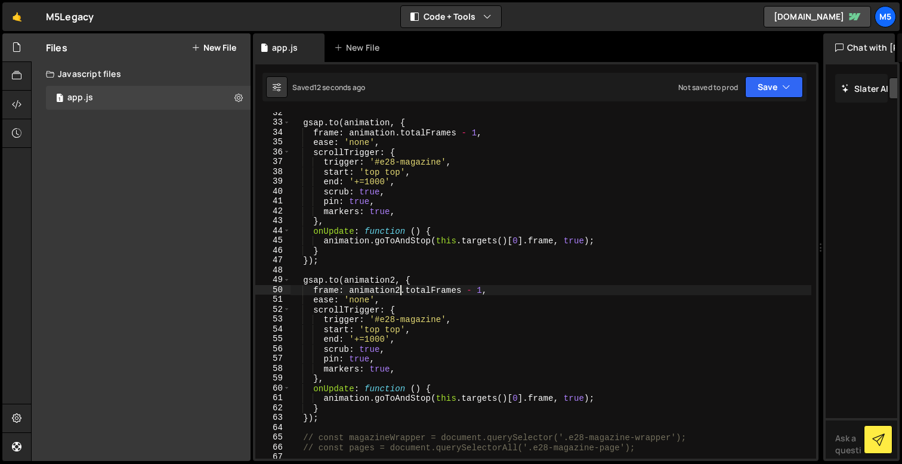
click at [320, 274] on div "gsap . to ( animation , { frame : animation . totalFrames - 1 , ease : 'none' ,…" at bounding box center [551, 291] width 521 height 366
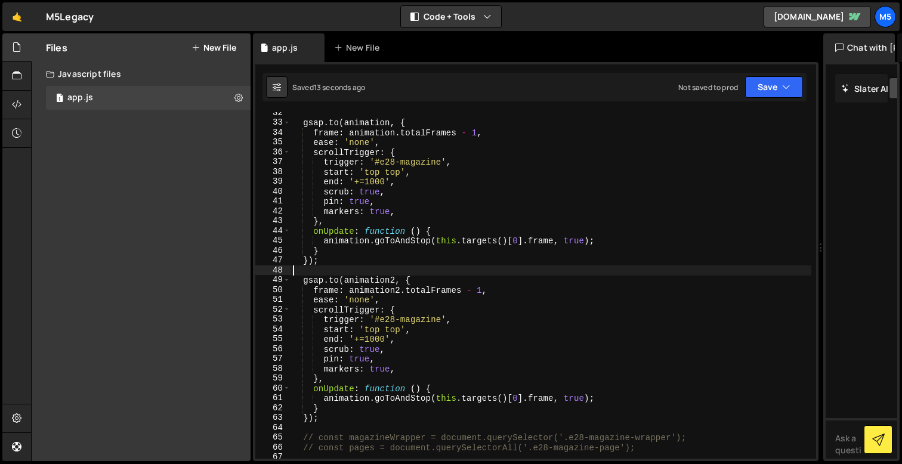
scroll to position [0, 0]
click at [374, 282] on div "gsap . to ( animation , { frame : animation . totalFrames - 1 , ease : 'none' ,…" at bounding box center [551, 291] width 521 height 366
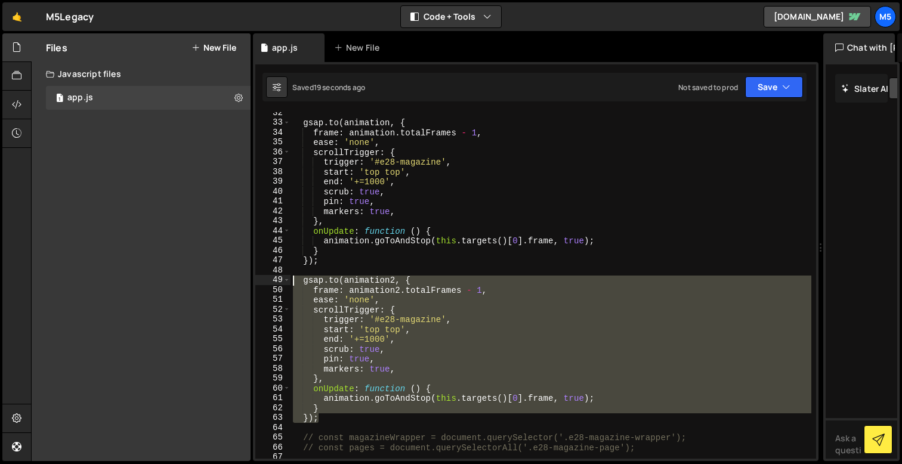
drag, startPoint x: 327, startPoint y: 419, endPoint x: 273, endPoint y: 279, distance: 150.2
click at [273, 279] on div "[DOMAIN_NAME](animation2, { 32 33 34 35 36 37 38 39 40 41 42 43 44 45 46 47 48 …" at bounding box center [535, 285] width 561 height 347
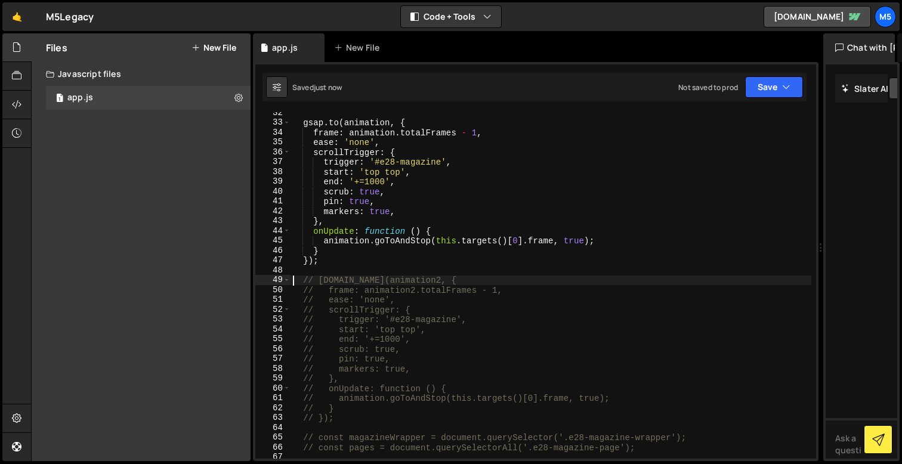
click at [387, 371] on div "gsap . to ( animation , { frame : animation . totalFrames - 1 , ease : 'none' ,…" at bounding box center [551, 291] width 521 height 366
click at [343, 405] on div "gsap . to ( animation , { frame : animation . totalFrames - 1 , ease : 'none' ,…" at bounding box center [551, 291] width 521 height 366
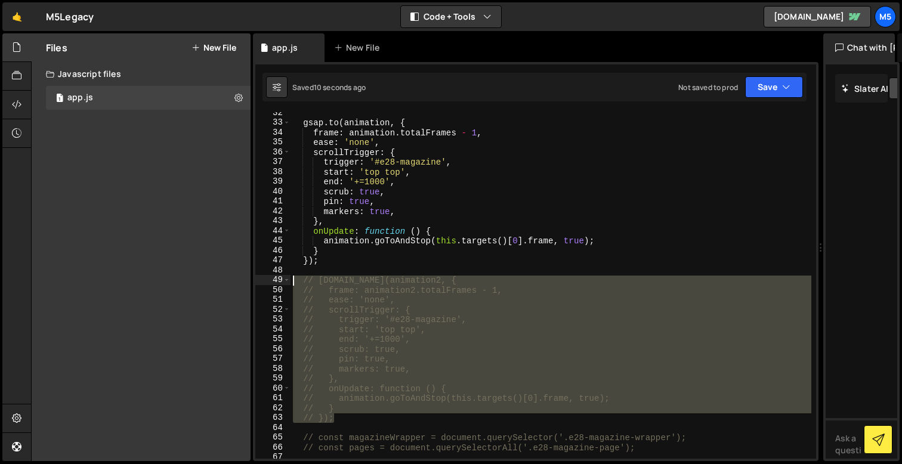
drag, startPoint x: 341, startPoint y: 417, endPoint x: 263, endPoint y: 279, distance: 158.0
click at [263, 279] on div "// } 32 33 34 35 36 37 38 39 40 41 42 43 44 45 46 47 48 49 50 51 52 53 54 55 56…" at bounding box center [535, 285] width 561 height 347
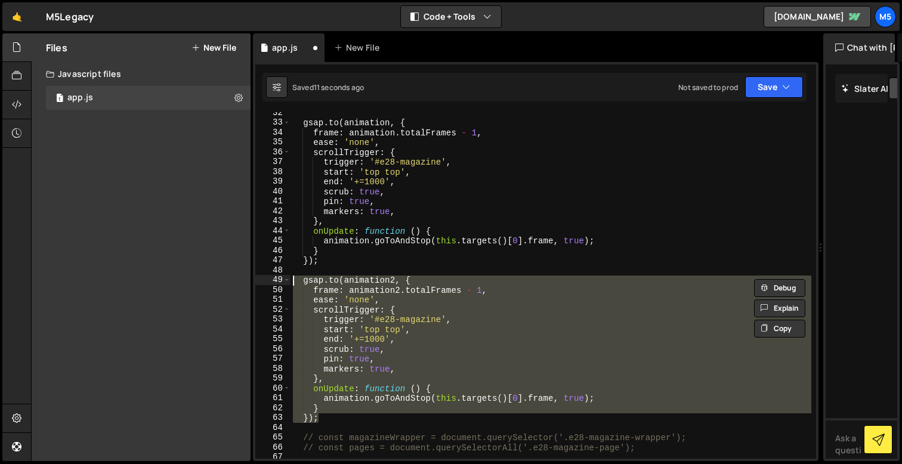
click at [473, 386] on div "gsap . to ( animation , { frame : animation . totalFrames - 1 , ease : 'none' ,…" at bounding box center [551, 291] width 521 height 366
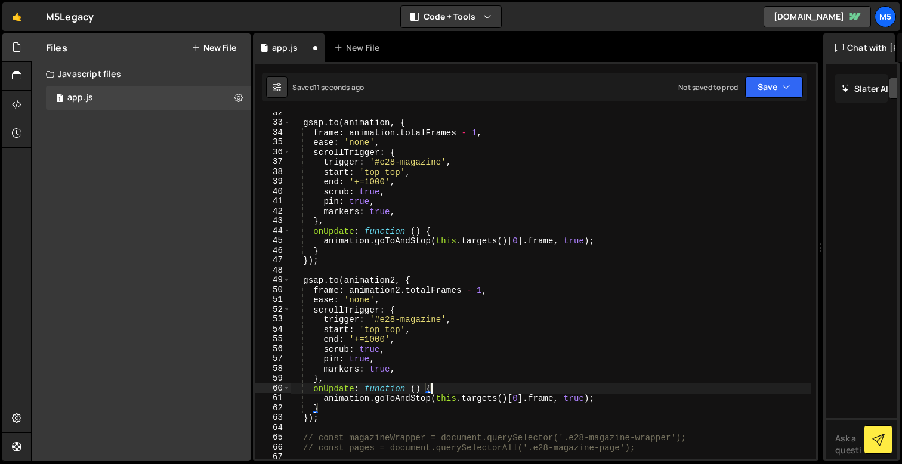
click at [464, 398] on div "gsap . to ( animation , { frame : animation . totalFrames - 1 , ease : 'none' ,…" at bounding box center [551, 291] width 521 height 366
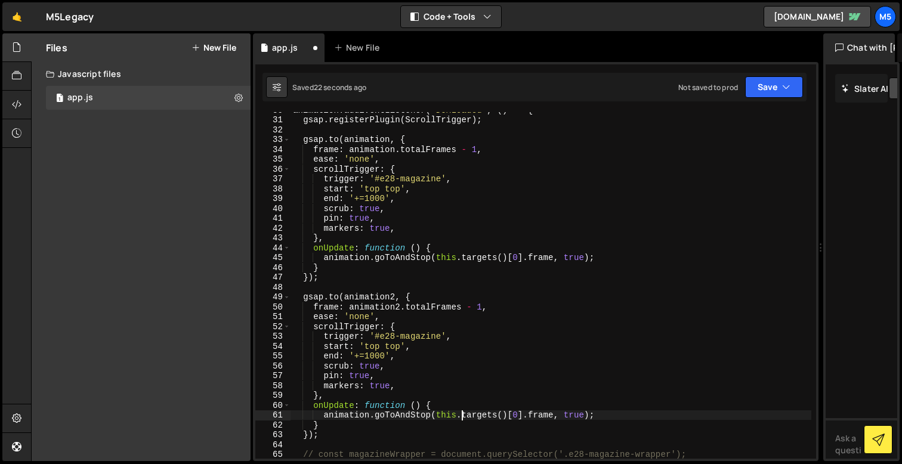
scroll to position [312, 0]
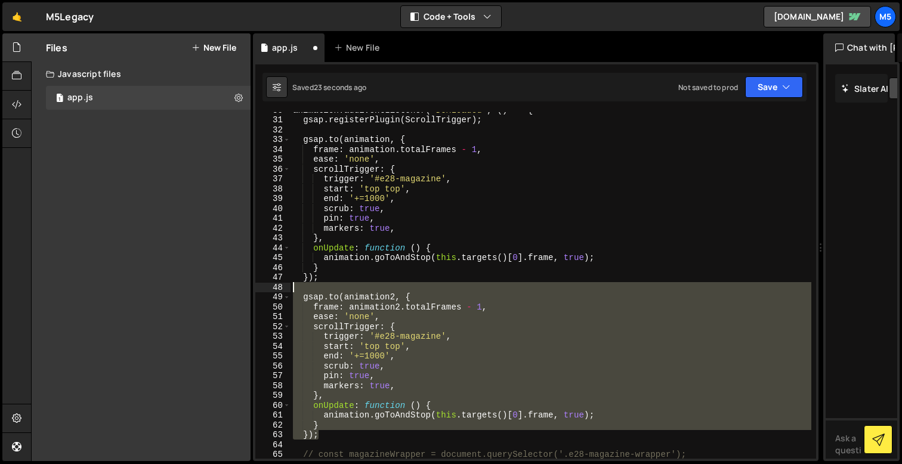
drag, startPoint x: 320, startPoint y: 438, endPoint x: 264, endPoint y: 287, distance: 160.9
click at [264, 287] on div "animation.goToAndStop(this.targets()[0].frame, true); 30 31 32 33 34 35 36 37 3…" at bounding box center [535, 285] width 561 height 347
type textarea "[DOMAIN_NAME](animation2, {"
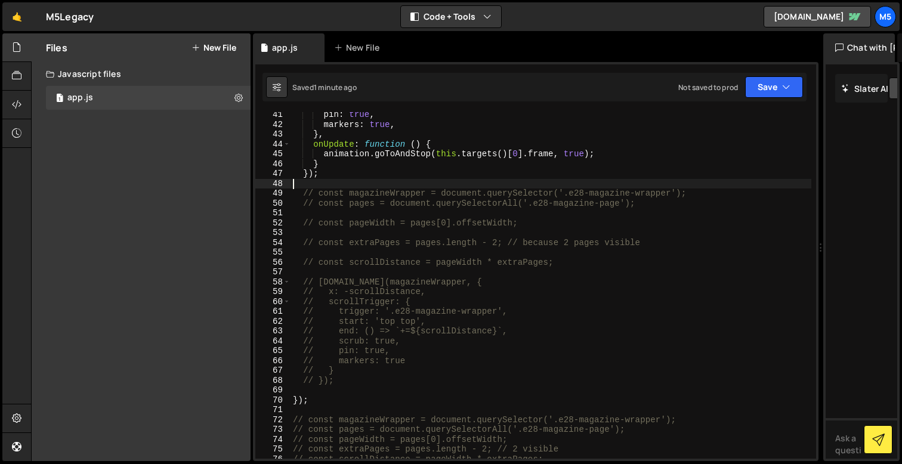
scroll to position [425, 0]
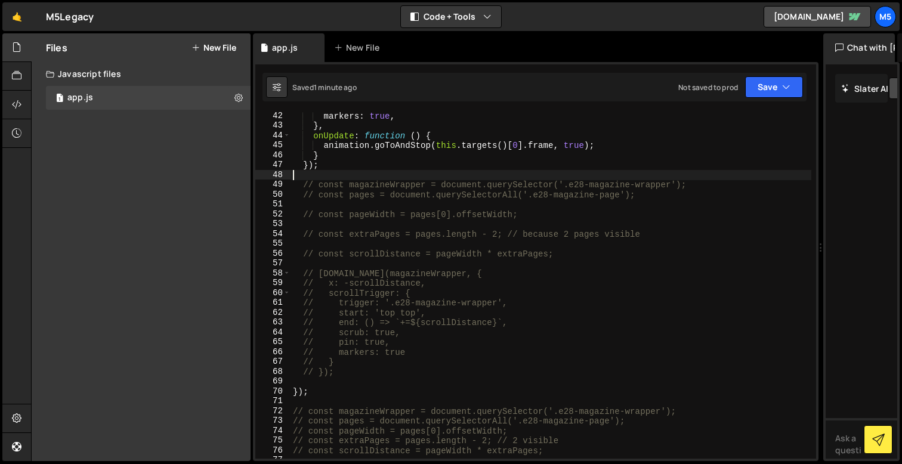
click at [399, 209] on div "markers : true , } , onUpdate : function ( ) { animation . goToAndStop ( this .…" at bounding box center [551, 294] width 521 height 366
type textarea "// const pageWidth = pages[0].offsetWidth;"
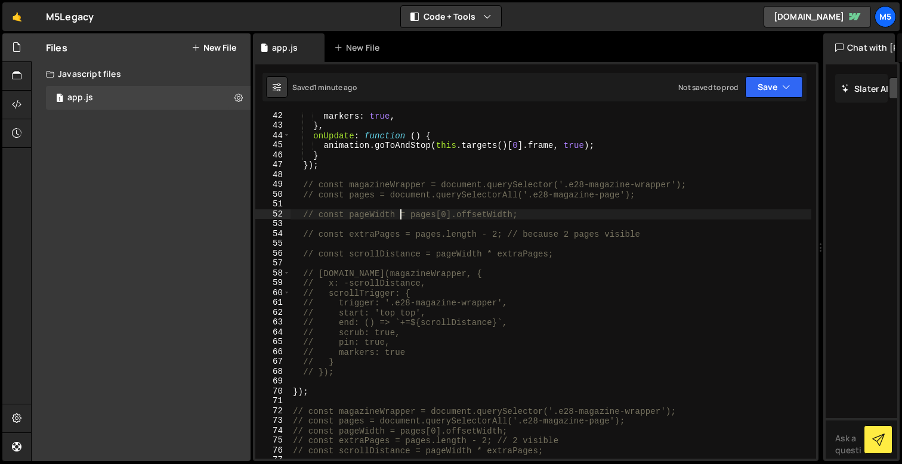
click at [491, 240] on div "markers : true , } , onUpdate : function ( ) { animation . goToAndStop ( this .…" at bounding box center [551, 294] width 521 height 366
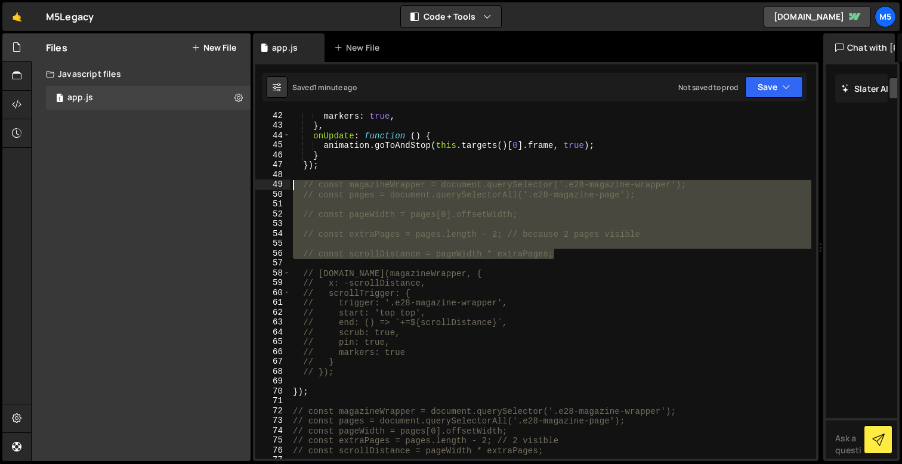
drag, startPoint x: 567, startPoint y: 256, endPoint x: 276, endPoint y: 185, distance: 299.8
click at [276, 185] on div "42 43 44 45 46 47 48 49 50 51 52 53 54 55 56 57 58 59 60 61 62 63 64 65 66 67 6…" at bounding box center [535, 285] width 561 height 347
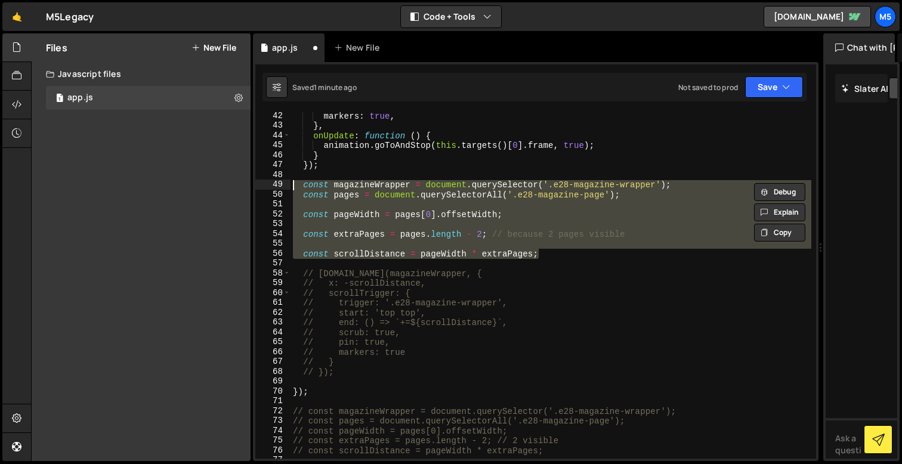
click at [512, 304] on div "markers : true , } , onUpdate : function ( ) { animation . goToAndStop ( this .…" at bounding box center [551, 294] width 521 height 366
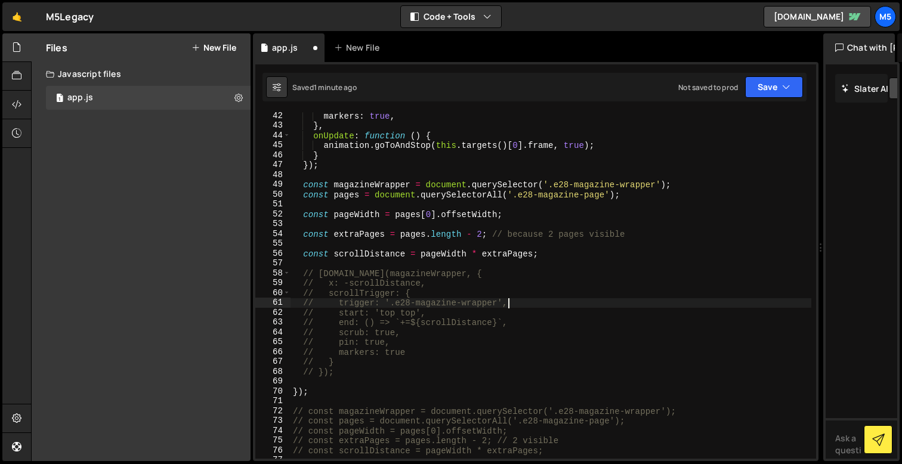
click at [415, 340] on div "markers : true , } , onUpdate : function ( ) { animation . goToAndStop ( this .…" at bounding box center [551, 294] width 521 height 366
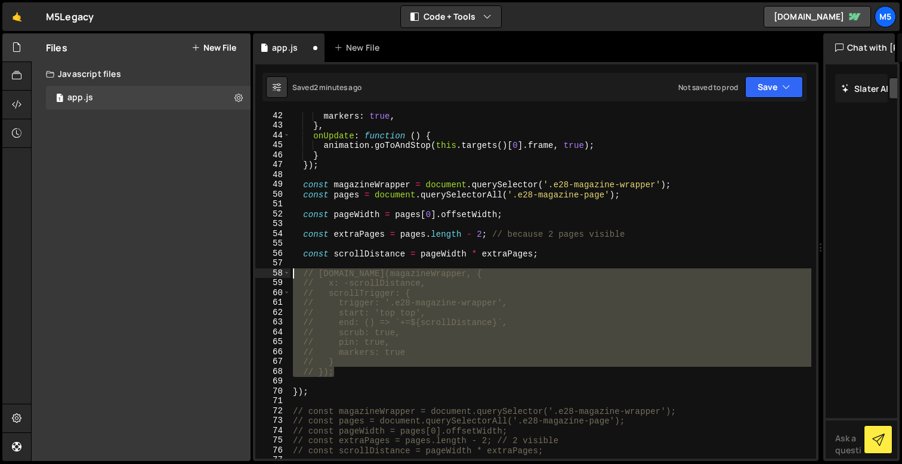
drag, startPoint x: 348, startPoint y: 372, endPoint x: 259, endPoint y: 273, distance: 133.1
click at [259, 274] on div "// pin: true, 42 43 44 45 46 47 48 49 50 51 52 53 54 55 56 57 58 59 60 61 62 63…" at bounding box center [535, 285] width 561 height 347
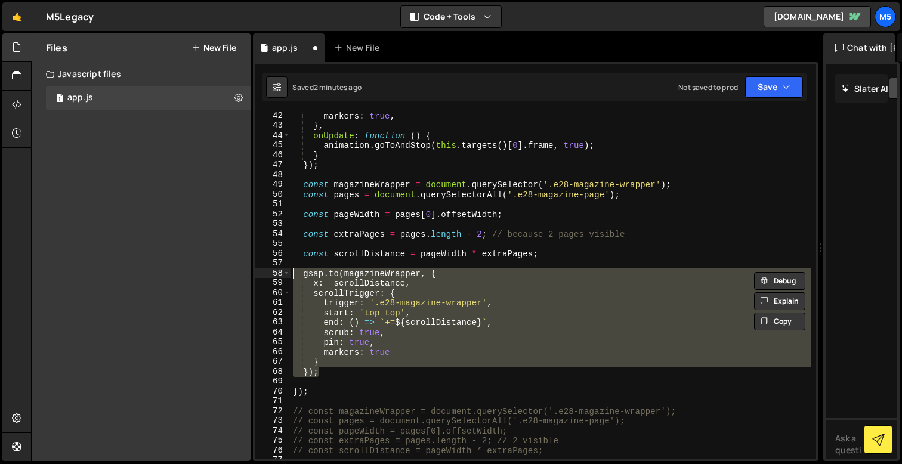
click at [467, 350] on div "markers : true , } , onUpdate : function ( ) { animation . goToAndStop ( this .…" at bounding box center [551, 294] width 521 height 366
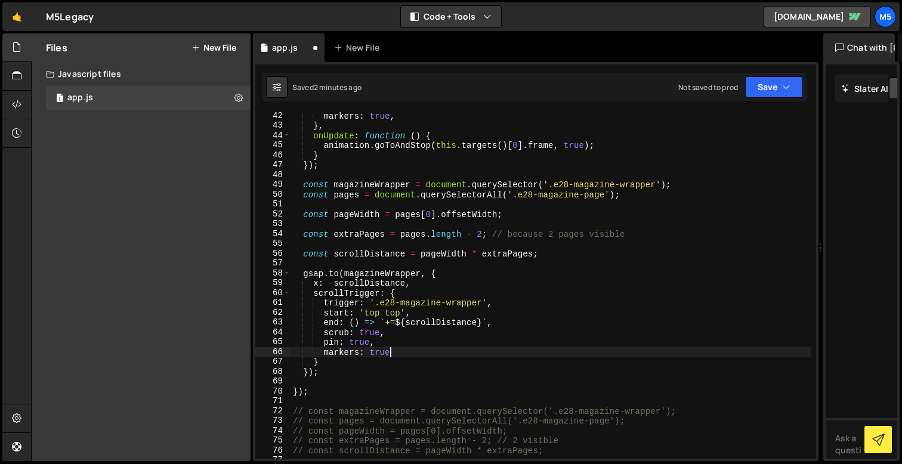
click at [572, 187] on div "markers : true , } , onUpdate : function ( ) { animation . goToAndStop ( this .…" at bounding box center [551, 294] width 521 height 366
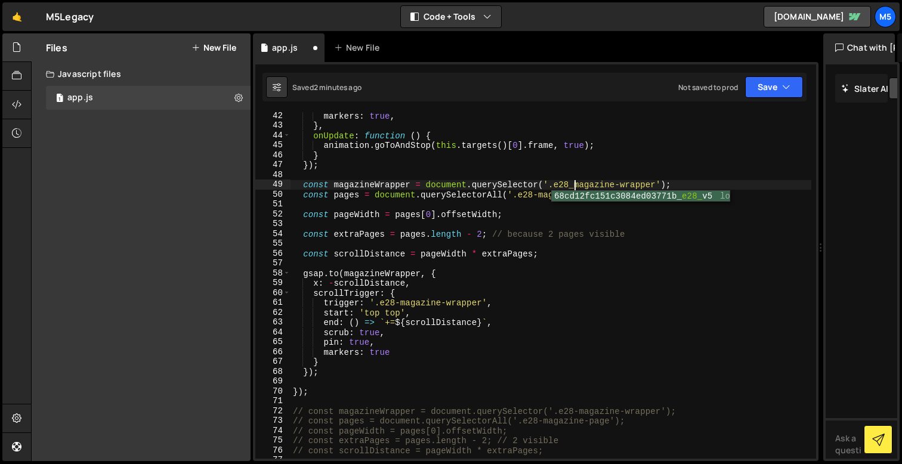
scroll to position [0, 20]
click at [538, 197] on div "markers : true , } , onUpdate : function ( ) { animation . goToAndStop ( this .…" at bounding box center [551, 294] width 521 height 366
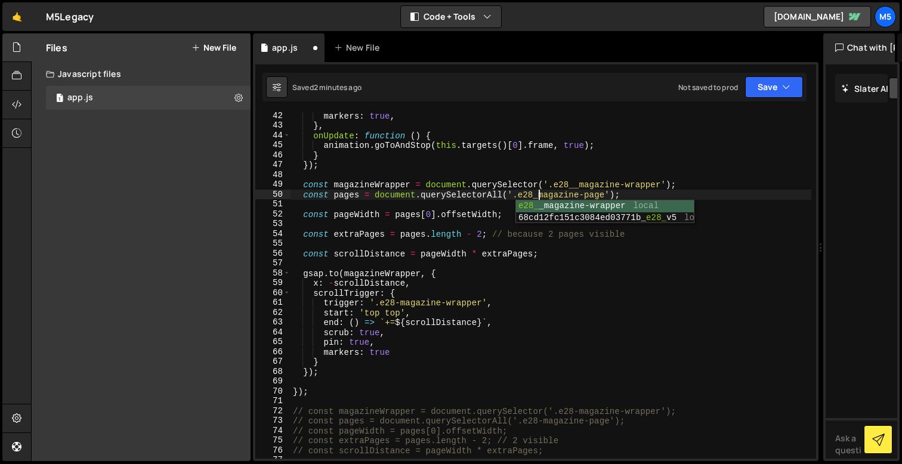
scroll to position [0, 17]
click at [568, 190] on div "markers : true , } , onUpdate : function ( ) { animation . goToAndStop ( this .…" at bounding box center [551, 294] width 521 height 366
click at [399, 304] on div "markers : true , } , onUpdate : function ( ) { animation . goToAndStop ( this .…" at bounding box center [551, 294] width 521 height 366
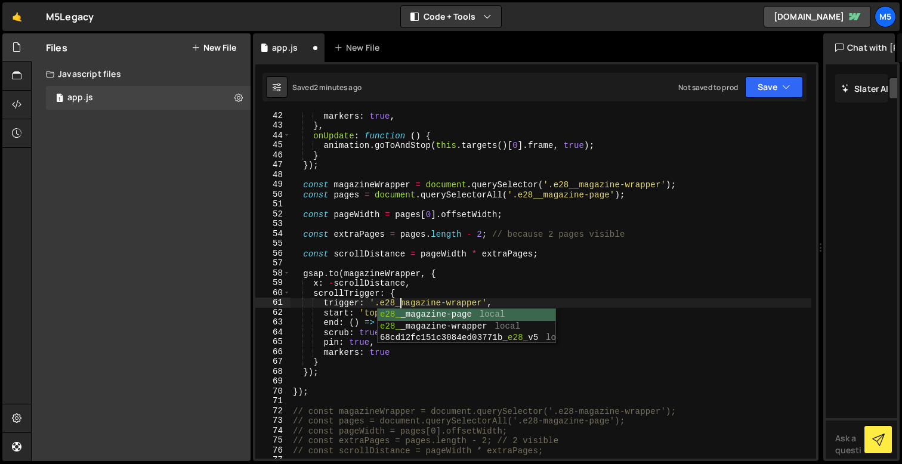
scroll to position [0, 8]
click at [605, 319] on div "markers : true , } , onUpdate : function ( ) { animation . goToAndStop ( this .…" at bounding box center [551, 294] width 521 height 366
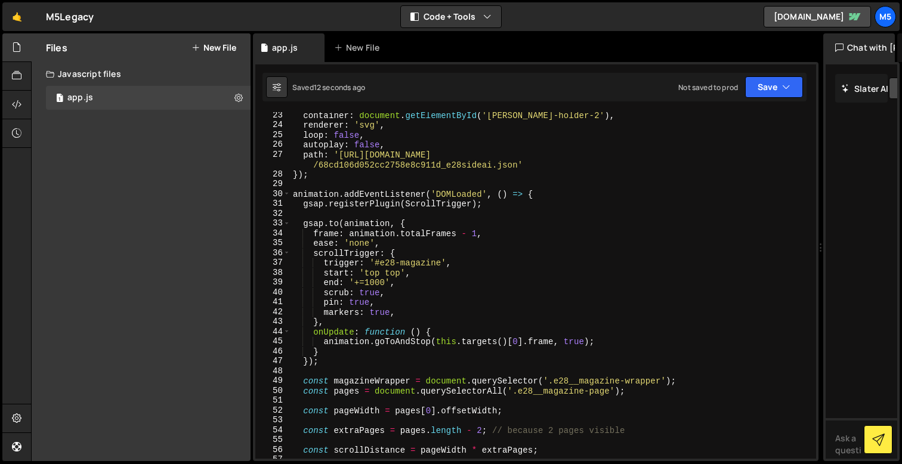
scroll to position [229, 0]
click at [364, 239] on div "container : document . getElementById ( '[PERSON_NAME]-holder-2' ) , renderer :…" at bounding box center [551, 293] width 521 height 366
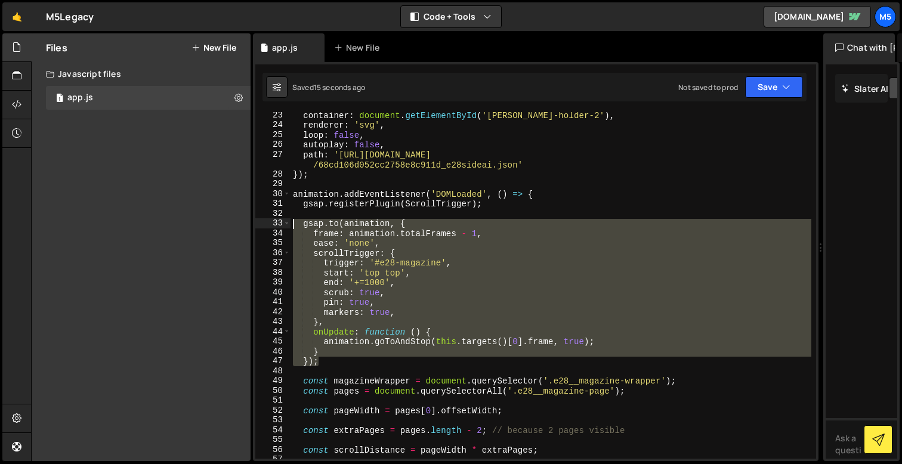
drag, startPoint x: 323, startPoint y: 361, endPoint x: 273, endPoint y: 227, distance: 142.6
click at [273, 227] on div "ease: 'none', 23 24 25 26 27 28 29 30 31 32 33 34 35 36 37 38 39 40 41 42 43 44…" at bounding box center [535, 285] width 561 height 347
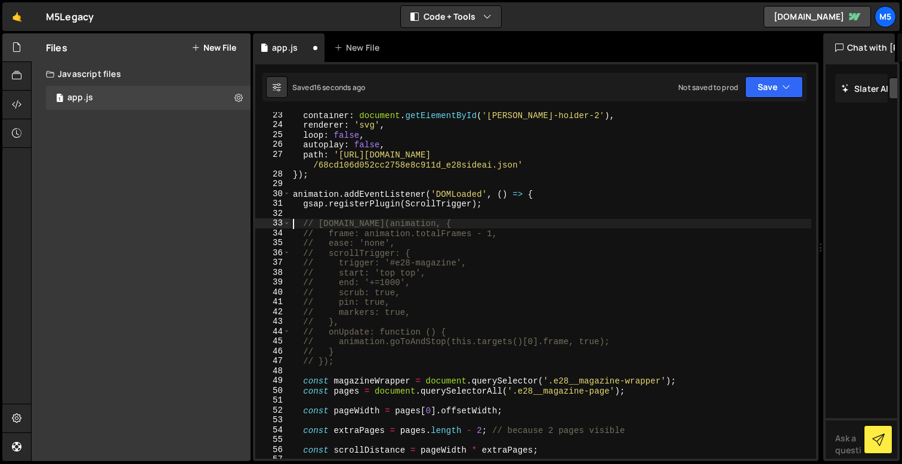
type textarea "// [DOMAIN_NAME](animation, {"
